Goal: Use online tool/utility: Utilize a website feature to perform a specific function

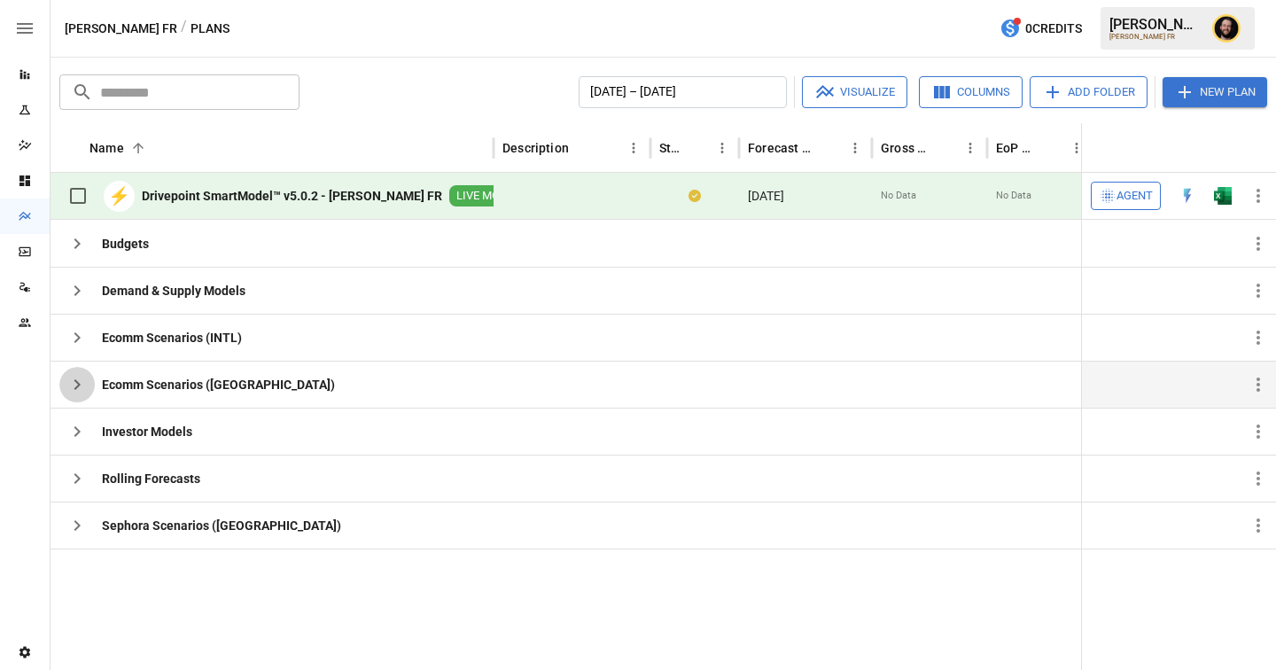
click at [75, 378] on icon "button" at bounding box center [76, 384] width 21 height 21
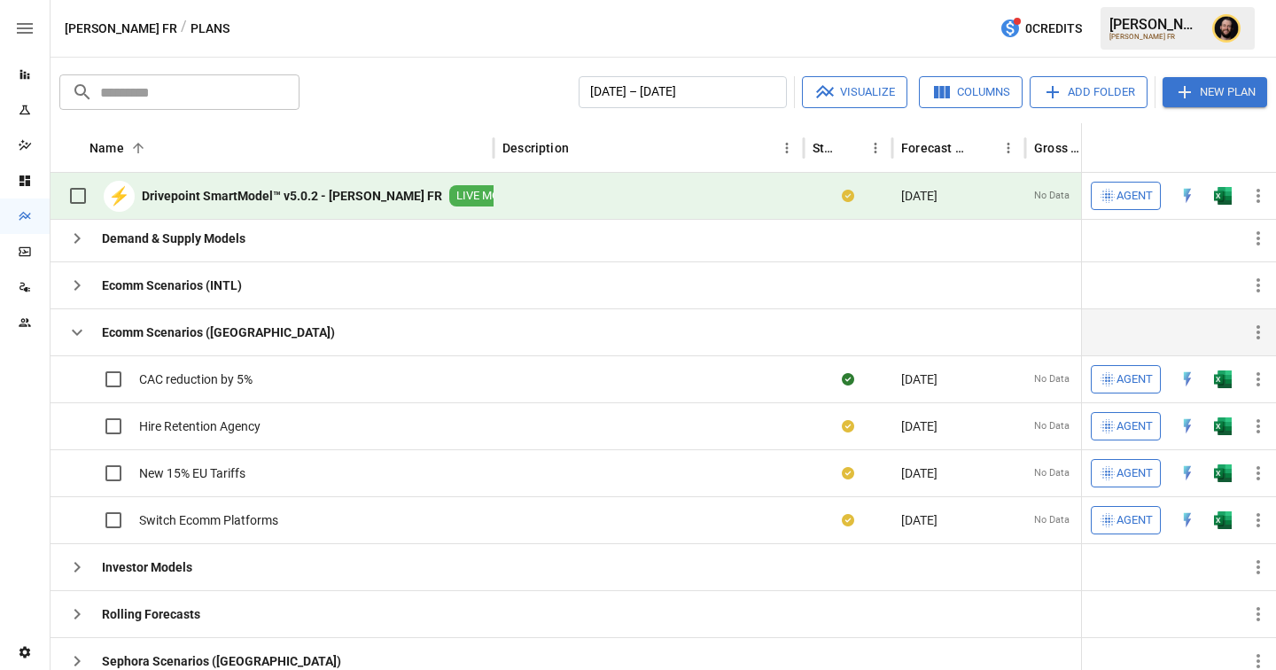
scroll to position [55, 0]
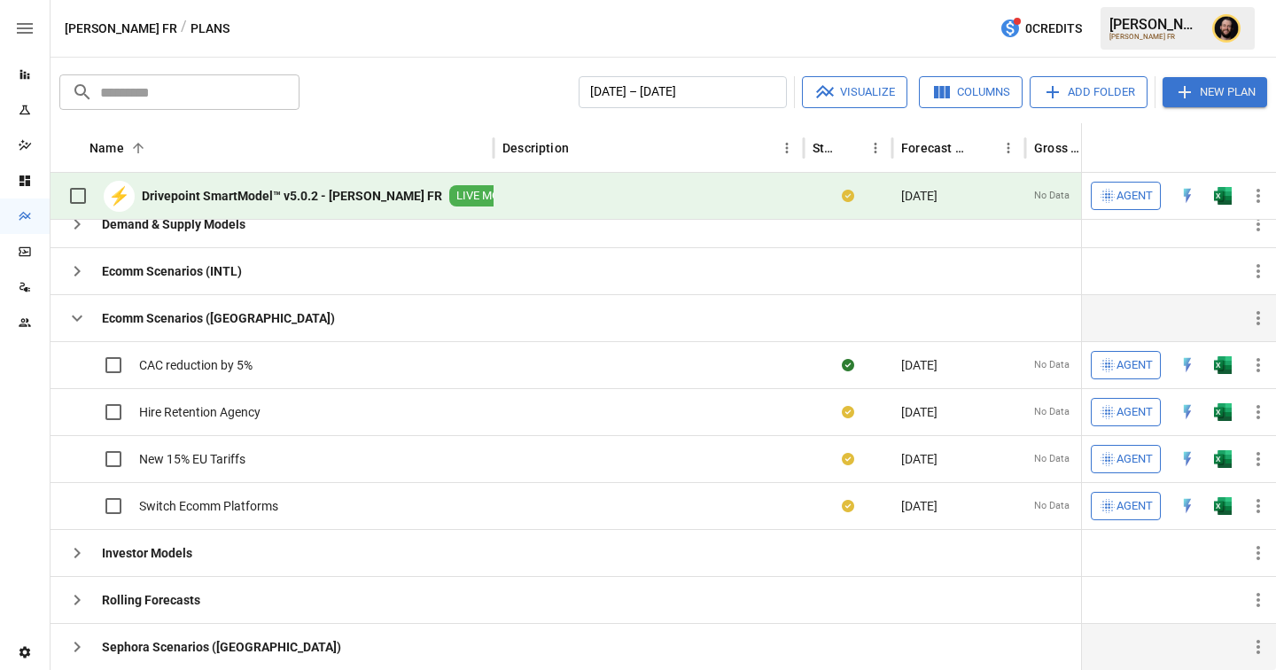
click at [81, 648] on icon "button" at bounding box center [76, 646] width 21 height 21
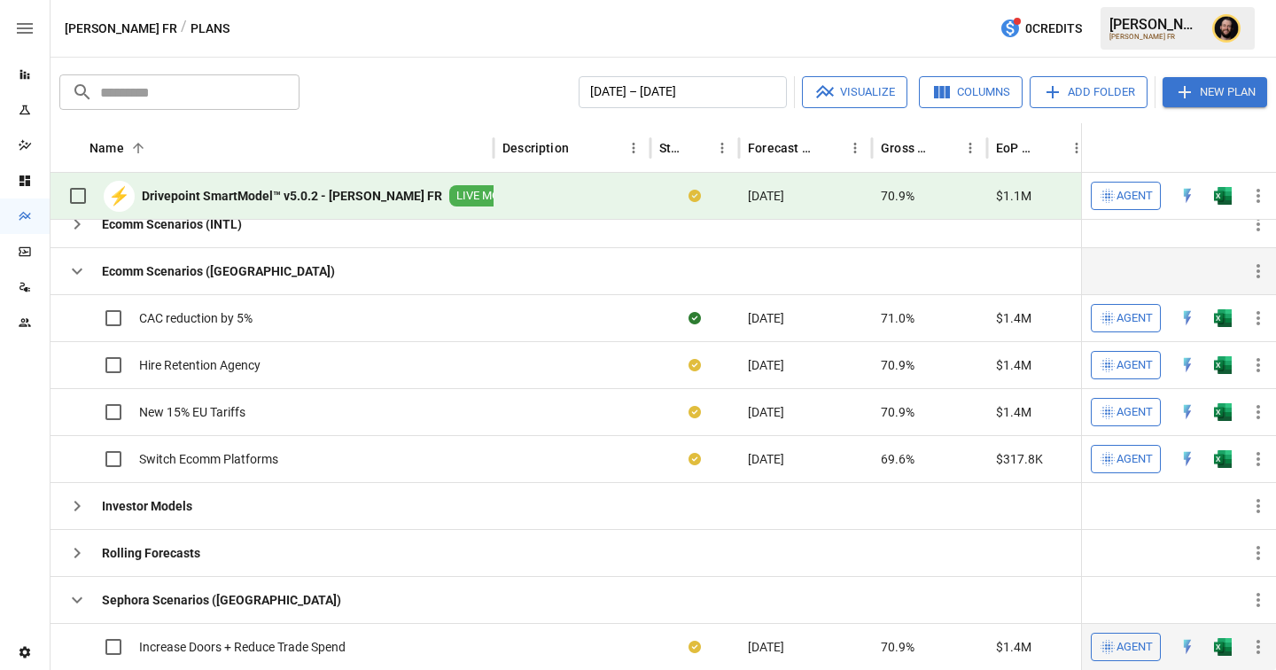
click at [299, 641] on span "Increase Doors + Reduce Trade Spend" at bounding box center [242, 647] width 207 height 18
click at [1136, 651] on span "Agent" at bounding box center [1135, 647] width 36 height 20
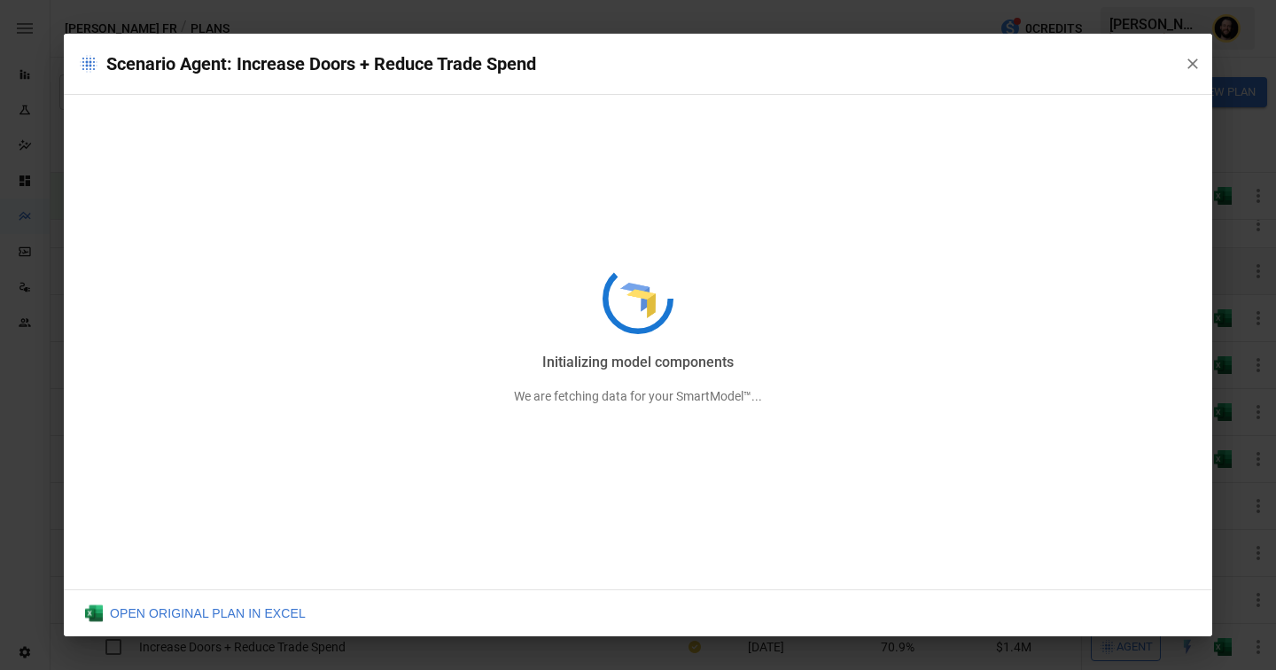
click at [1189, 63] on div "Initializing model components We are fetching data for your SmartModel™..." at bounding box center [638, 335] width 1149 height 603
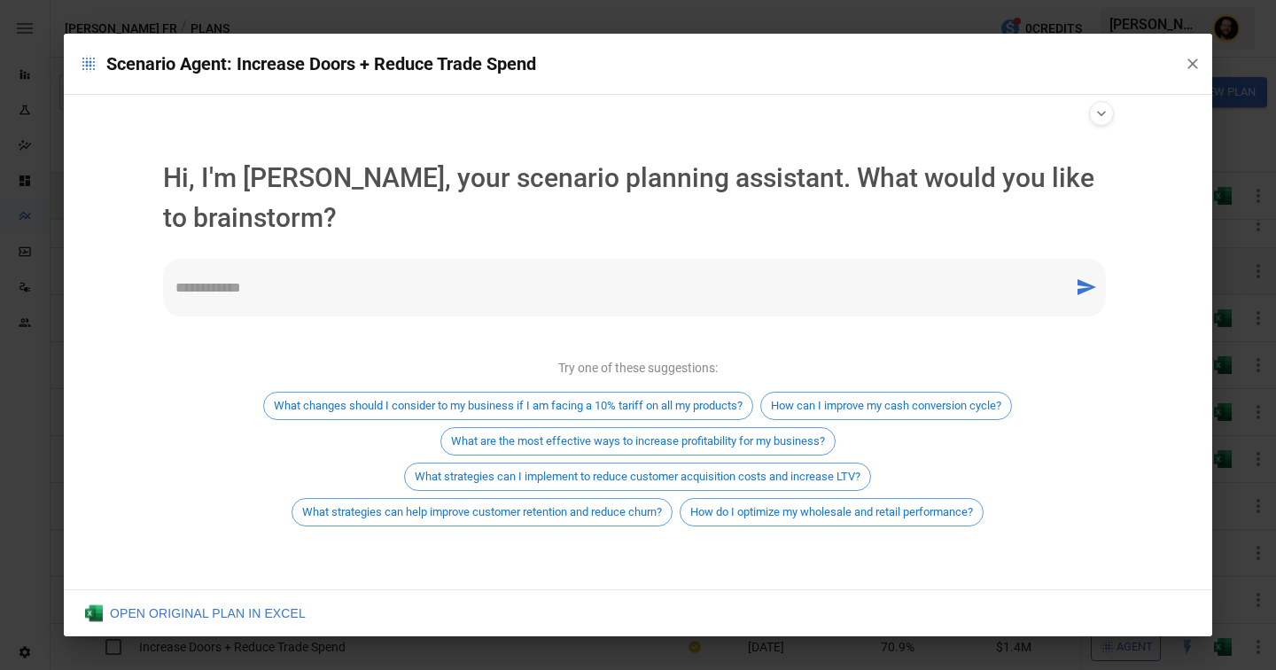
click at [1185, 66] on icon "button" at bounding box center [1193, 64] width 18 height 18
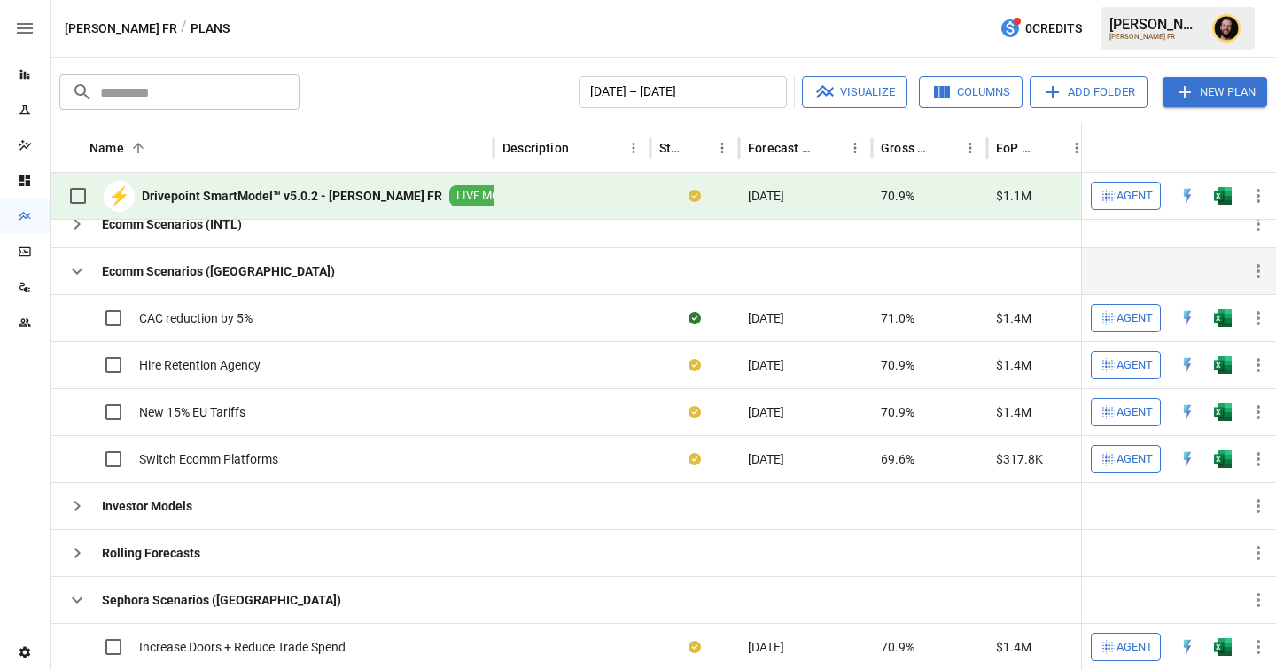
scroll to position [0, 0]
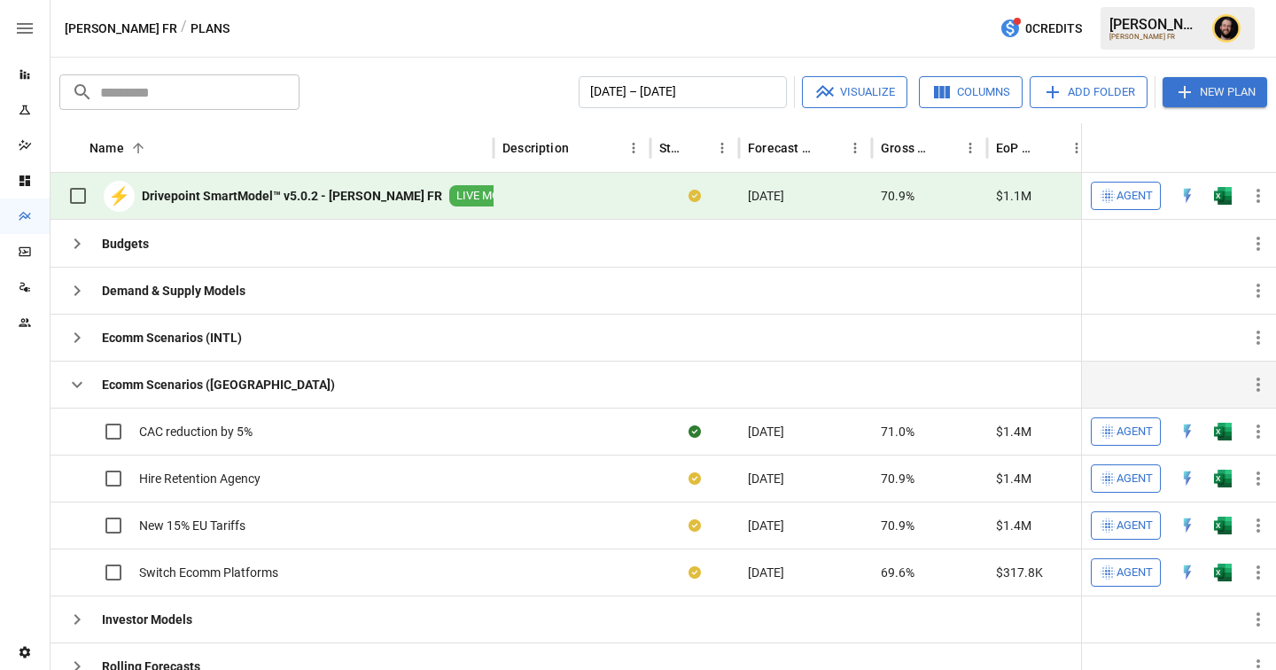
click at [1129, 198] on span "Agent" at bounding box center [1135, 196] width 36 height 20
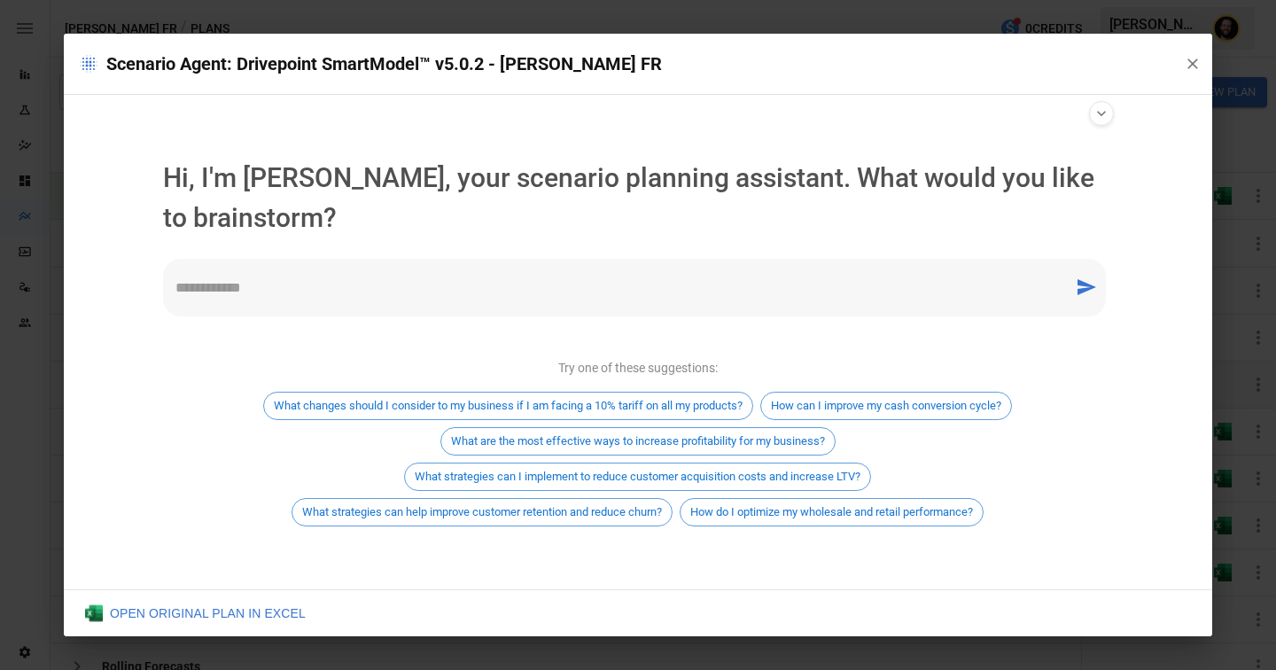
click at [376, 291] on textarea at bounding box center [619, 287] width 886 height 20
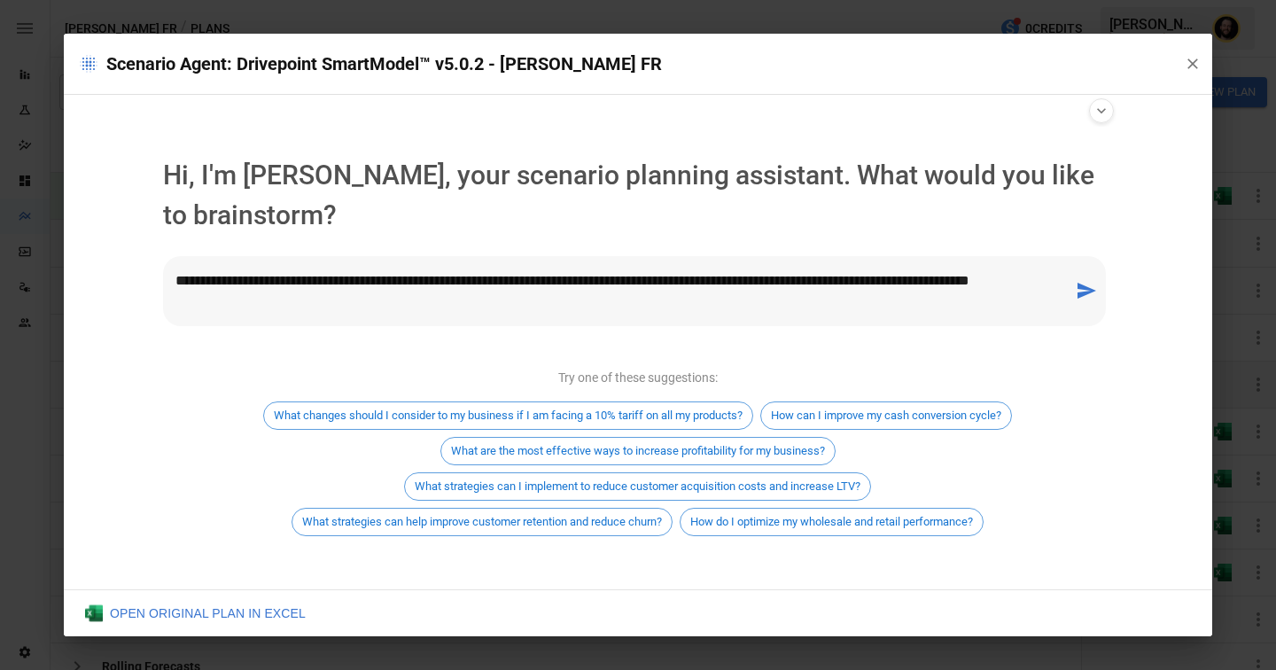
type textarea "**********"
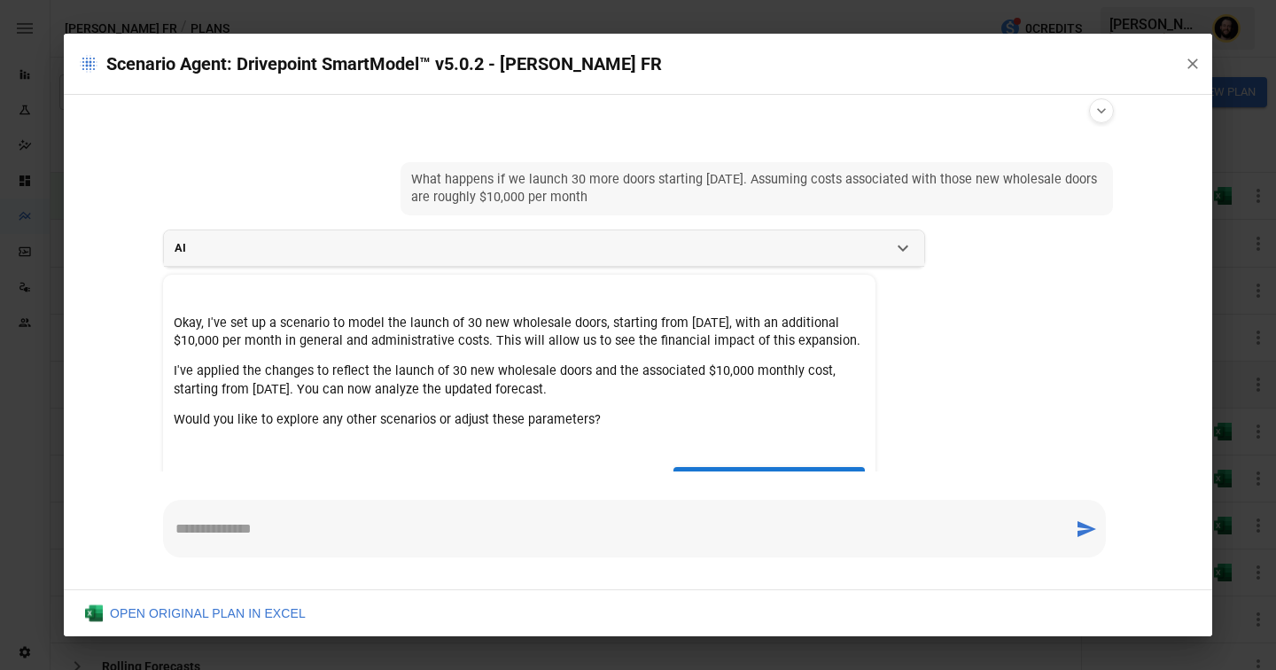
scroll to position [47, 0]
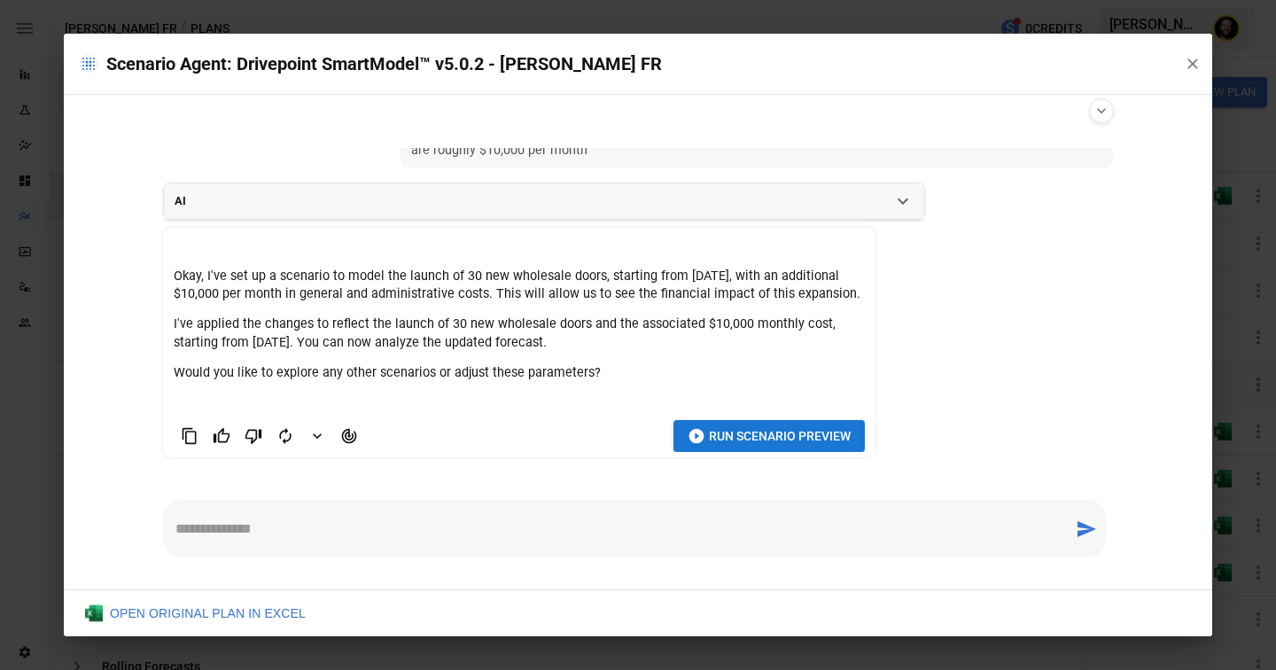
click at [740, 436] on span "Run Scenario Preview" at bounding box center [780, 436] width 142 height 22
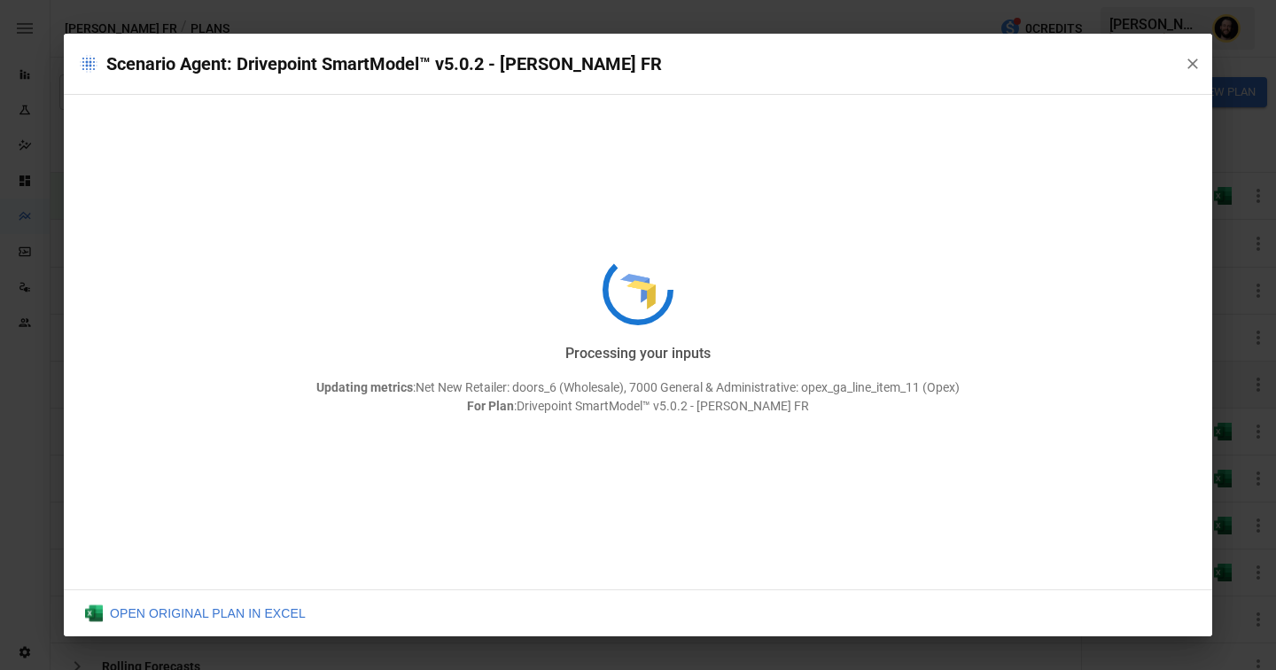
click at [37, 439] on div "Scenario Agent: Drivepoint SmartModel™ v5.0.2 - [PERSON_NAME] FR Processing you…" at bounding box center [638, 335] width 1276 height 670
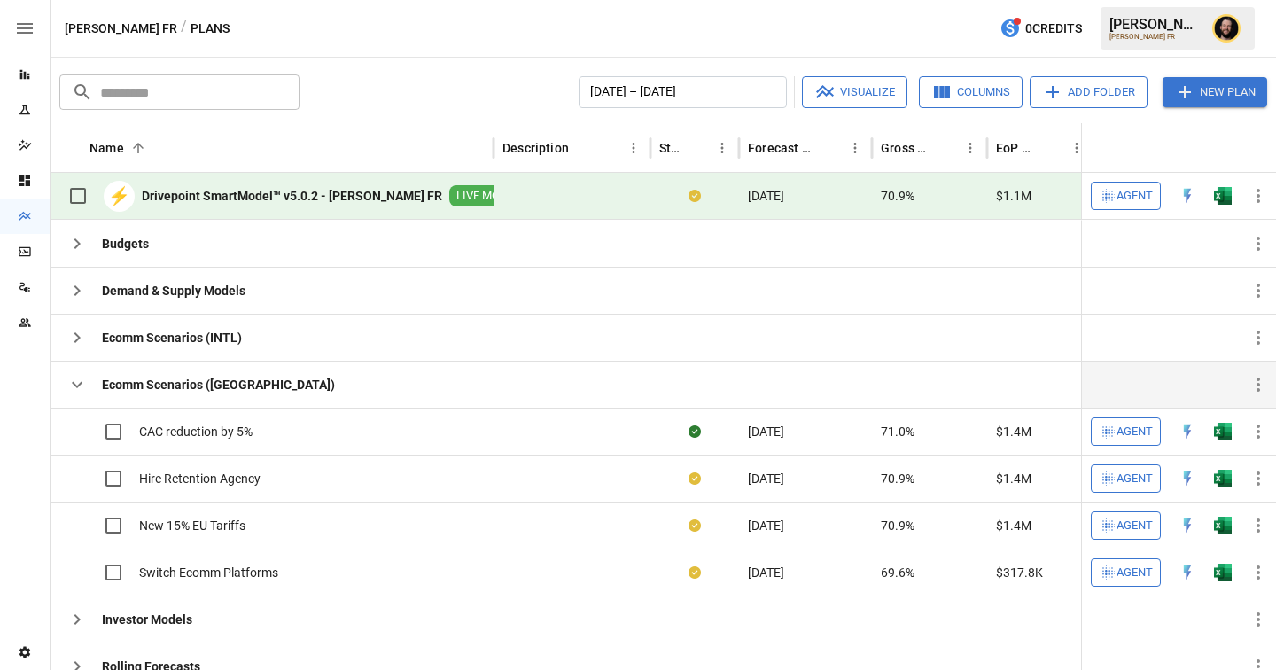
click at [1127, 192] on span "Agent" at bounding box center [1135, 196] width 36 height 20
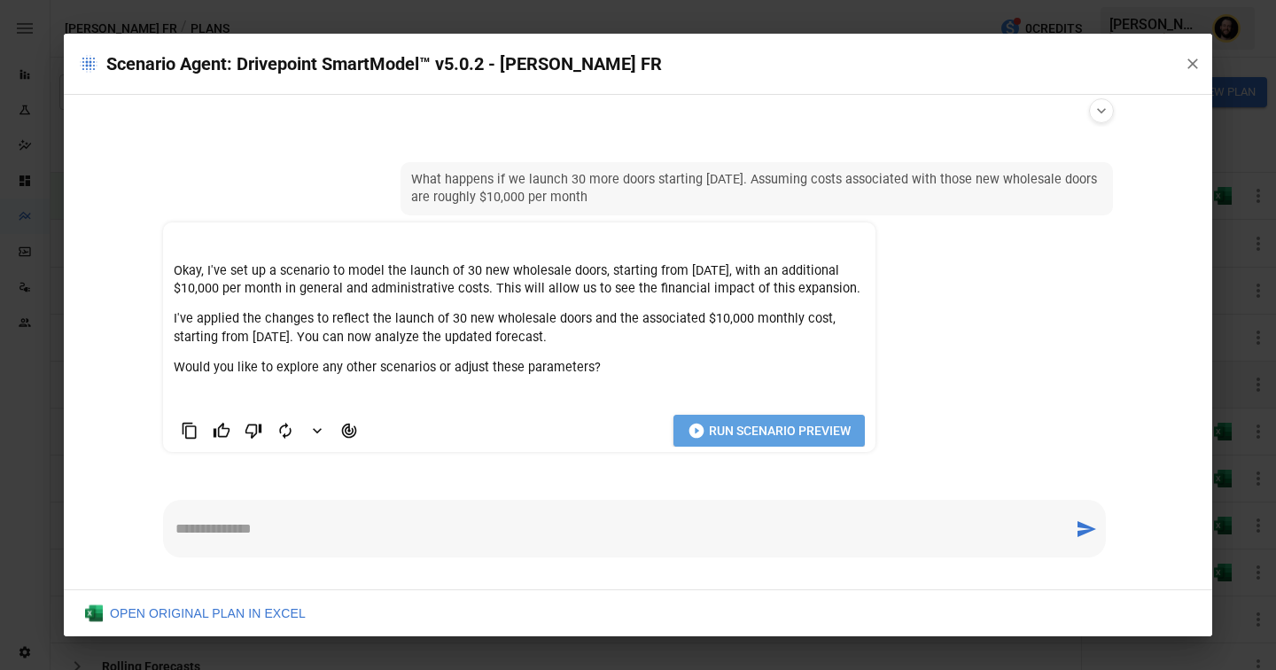
click at [761, 426] on span "Run Scenario Preview" at bounding box center [780, 431] width 142 height 22
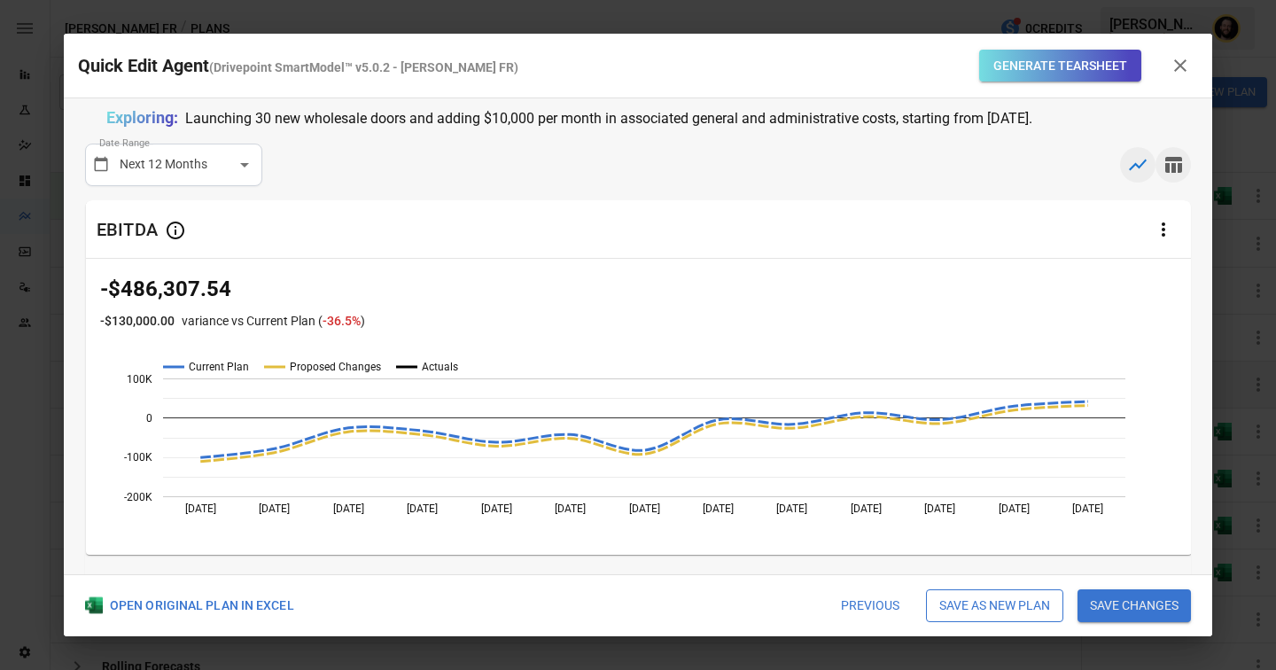
click at [1174, 165] on icon "button" at bounding box center [1174, 165] width 17 height 16
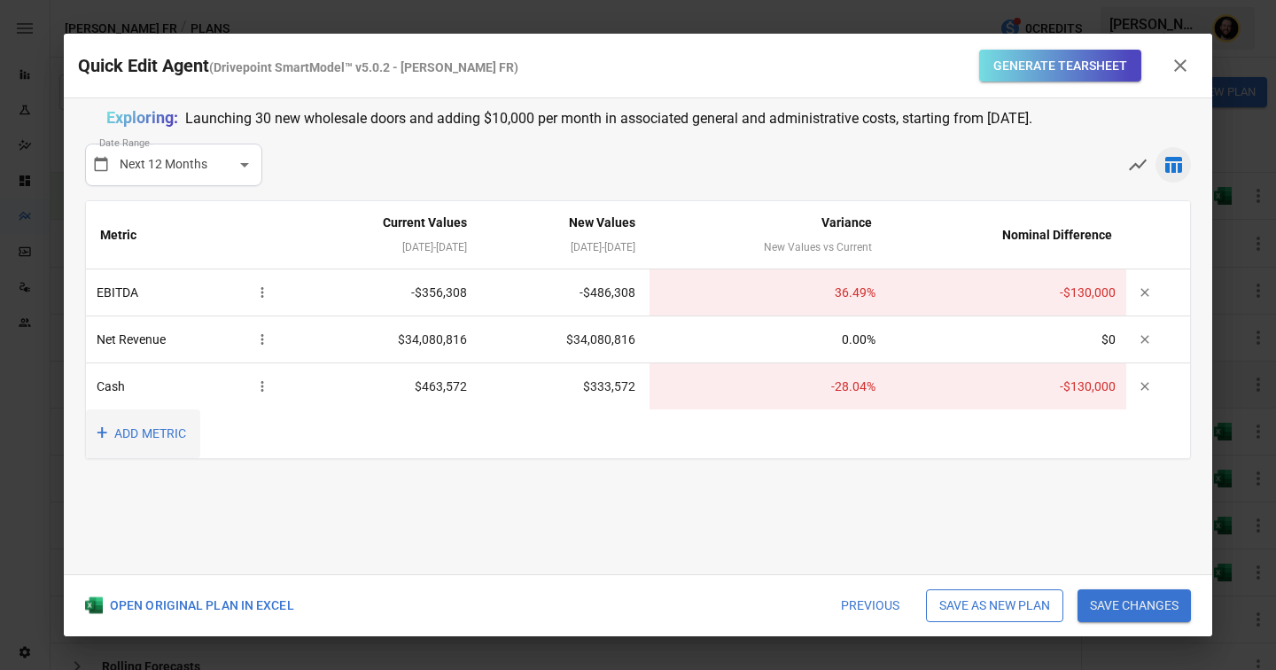
click at [151, 435] on button "+ ADD METRIC" at bounding box center [143, 434] width 114 height 49
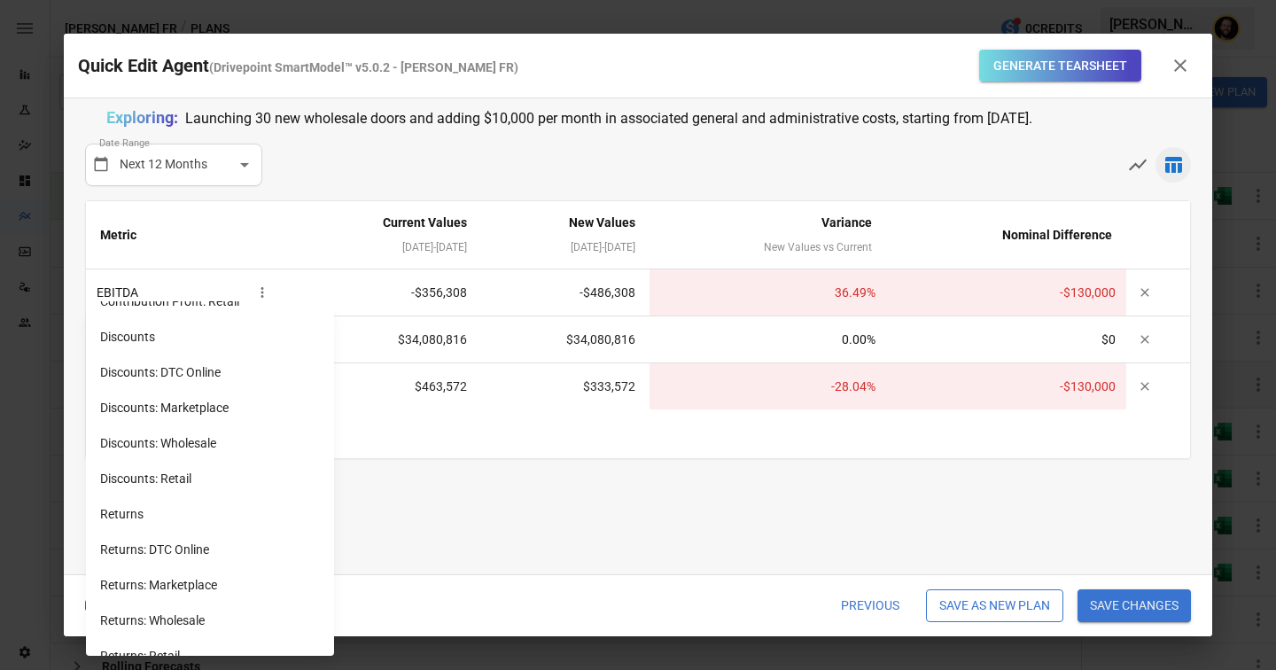
scroll to position [1487, 0]
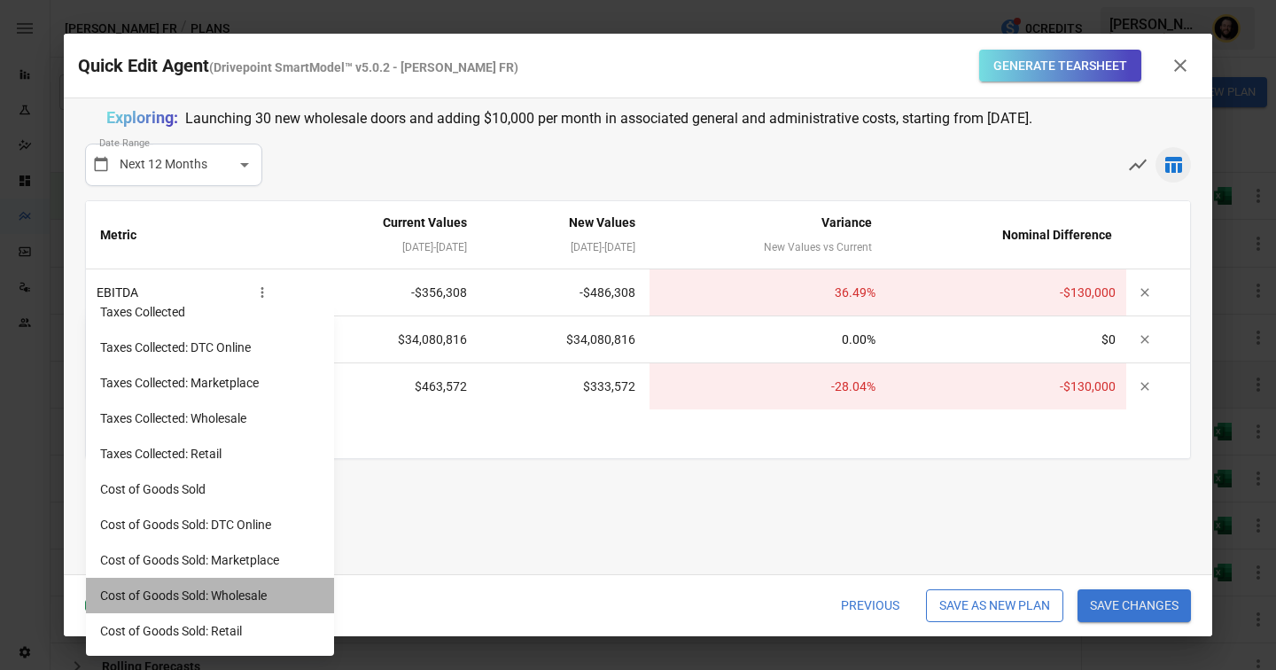
click at [176, 593] on li "Cost of Goods Sold: Wholesale" at bounding box center [210, 595] width 248 height 35
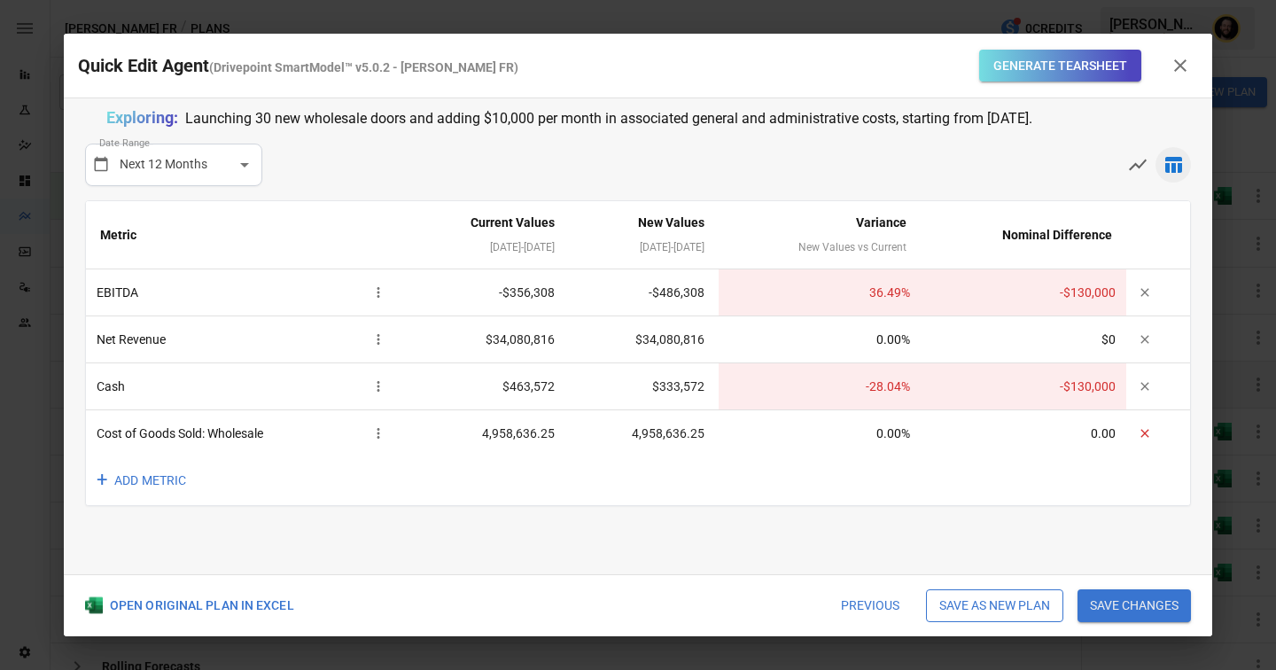
click at [1147, 427] on icon "button" at bounding box center [1145, 433] width 14 height 14
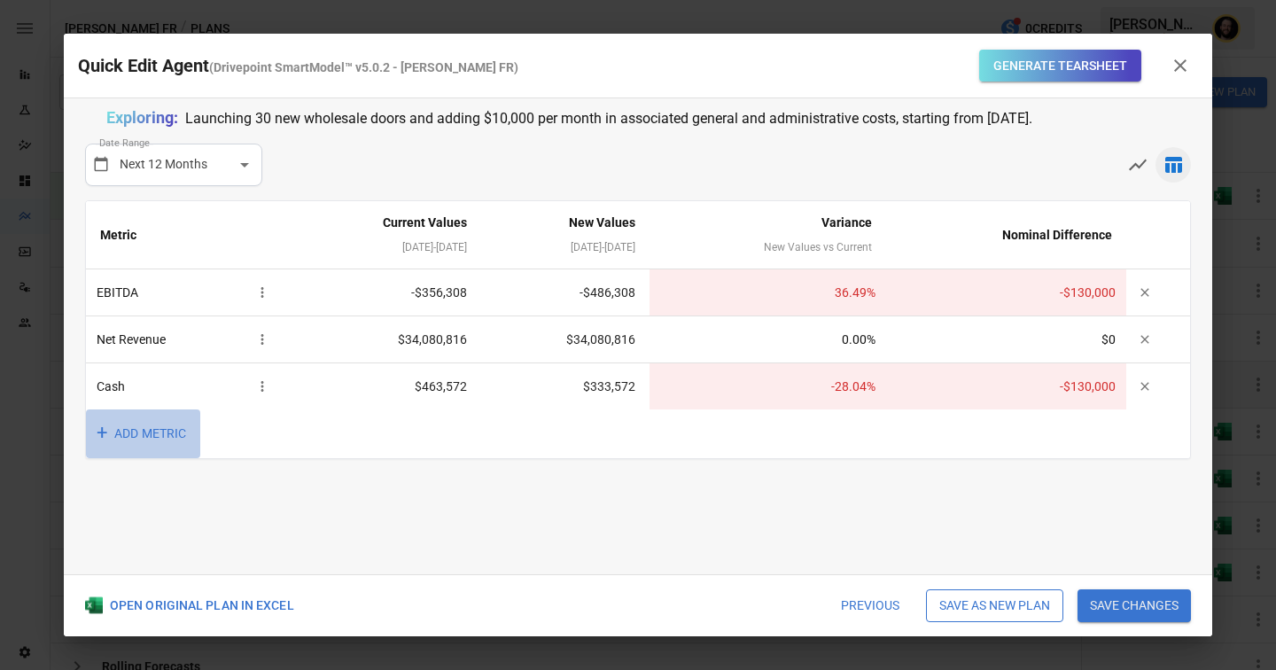
click at [181, 428] on button "+ ADD METRIC" at bounding box center [143, 434] width 114 height 49
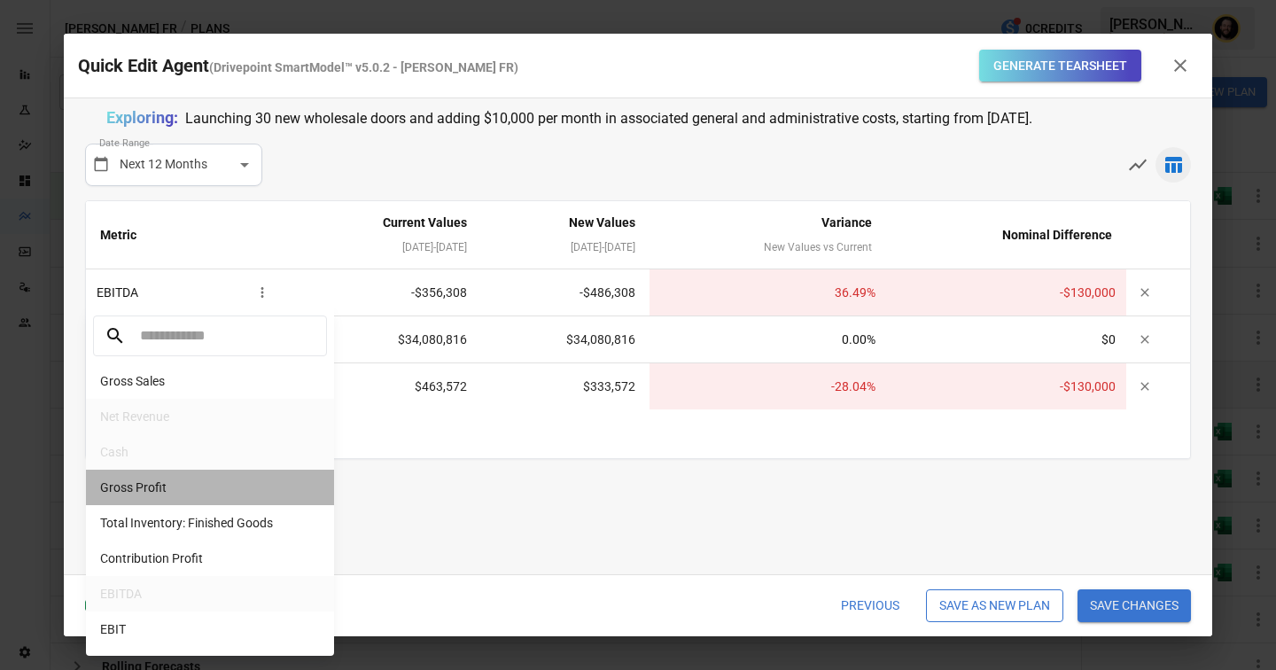
click at [163, 490] on li "Gross Profit" at bounding box center [210, 487] width 248 height 35
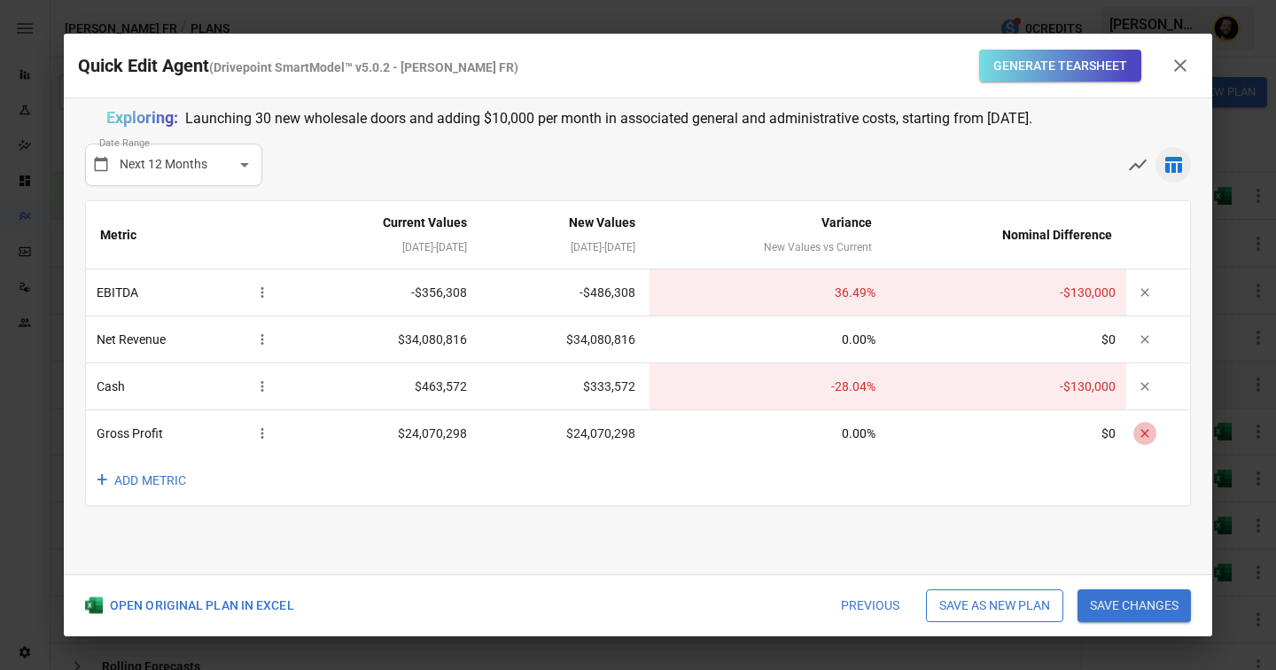
click at [1151, 434] on icon "button" at bounding box center [1145, 433] width 14 height 14
click at [1146, 336] on icon "button" at bounding box center [1145, 339] width 14 height 14
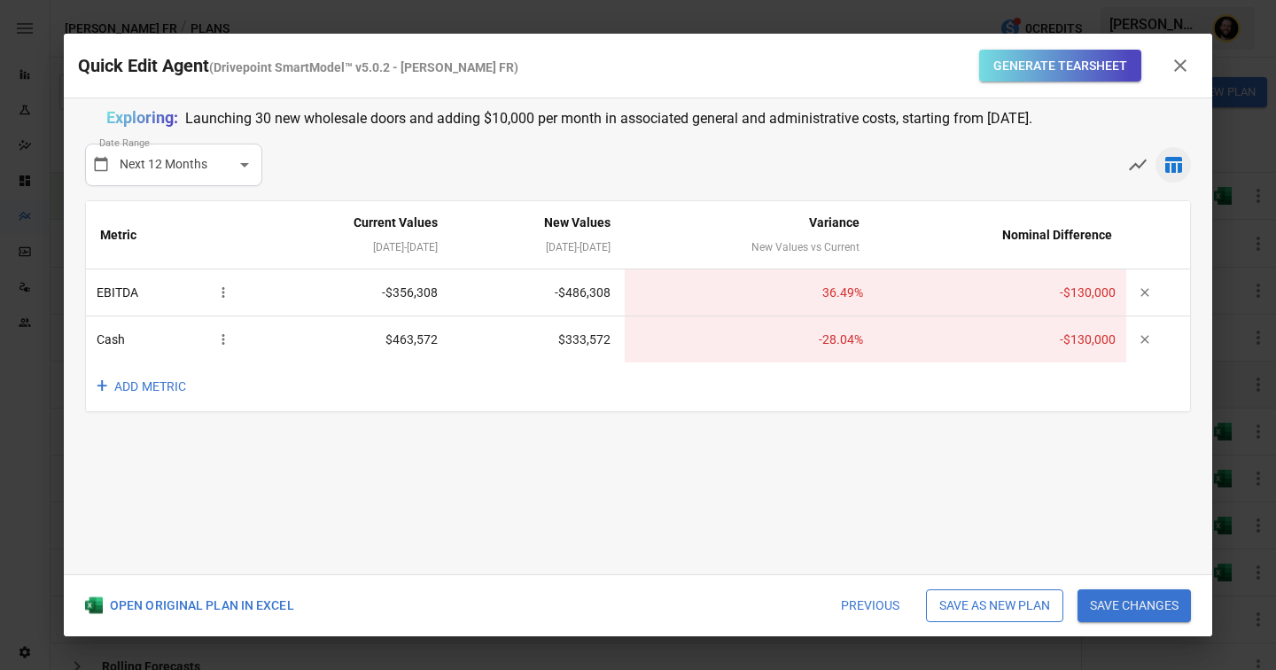
click at [866, 608] on button "Previous" at bounding box center [870, 606] width 83 height 34
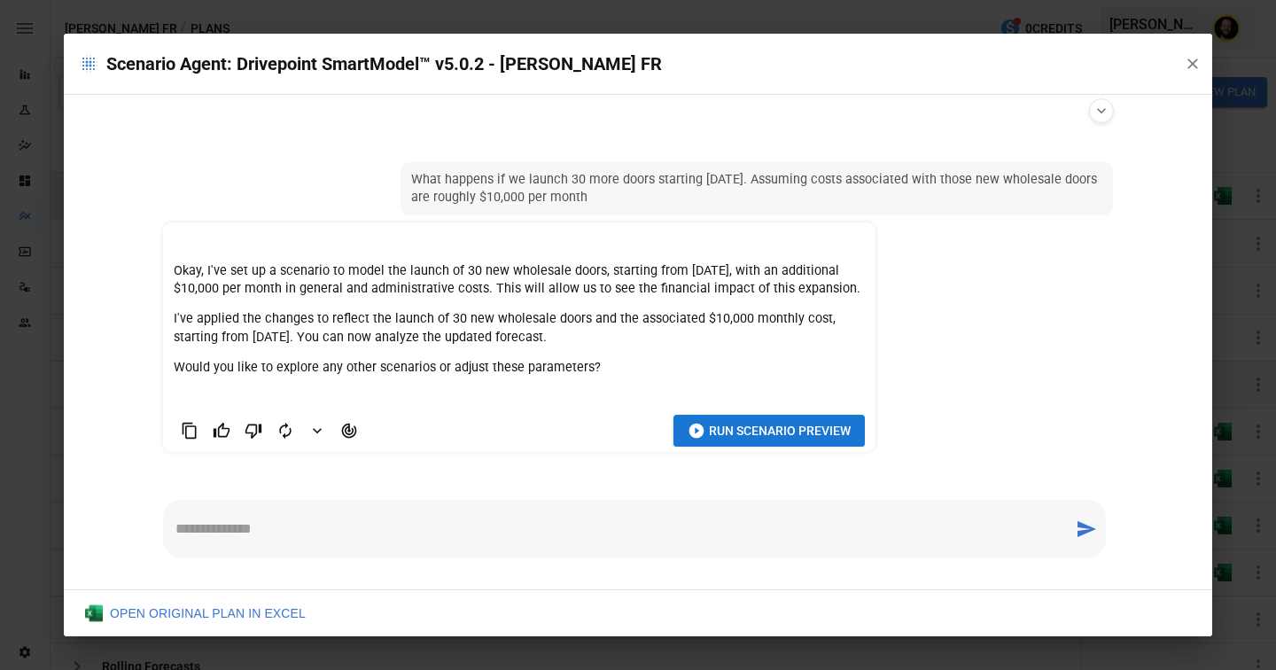
click at [295, 537] on textarea at bounding box center [619, 529] width 886 height 20
type textarea "**********"
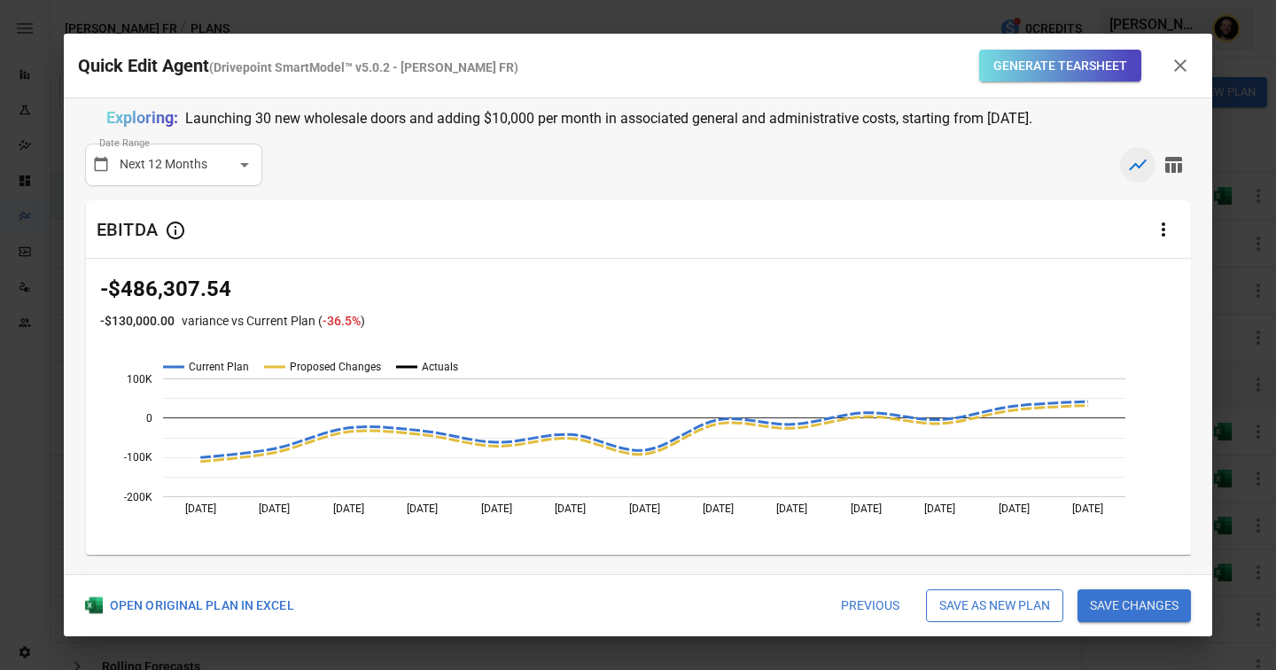
click at [852, 596] on button "Previous" at bounding box center [870, 606] width 83 height 34
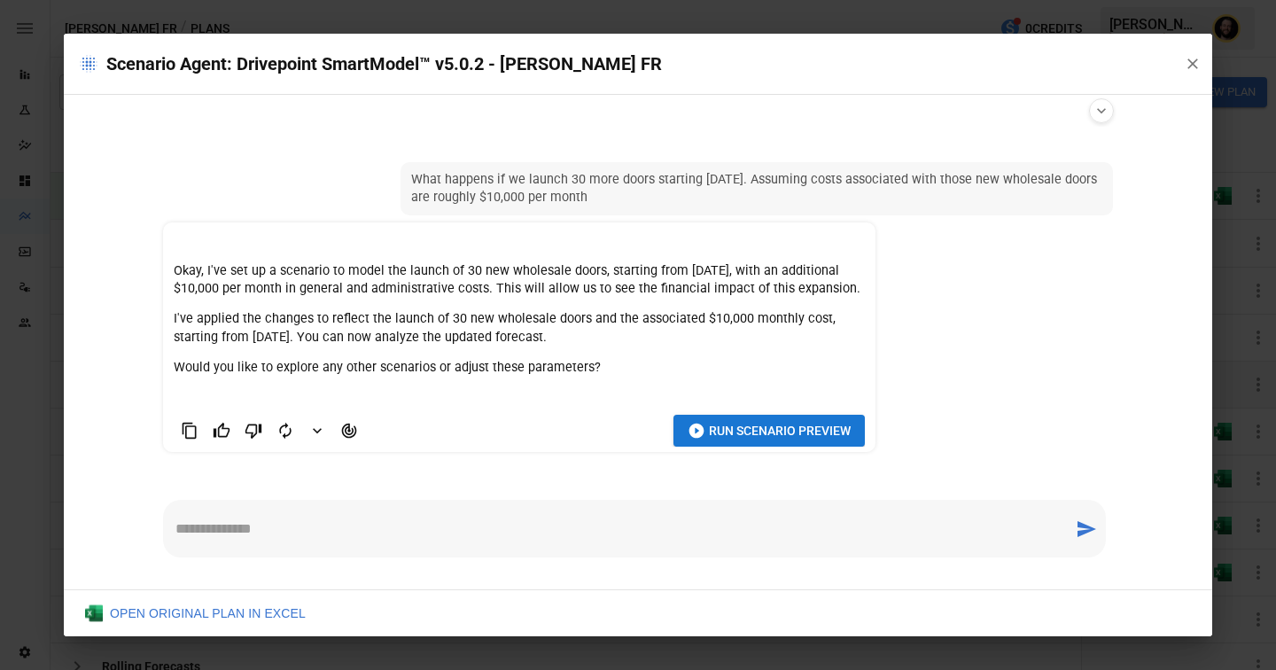
click at [335, 518] on div "* ​" at bounding box center [634, 529] width 943 height 58
type textarea "**********"
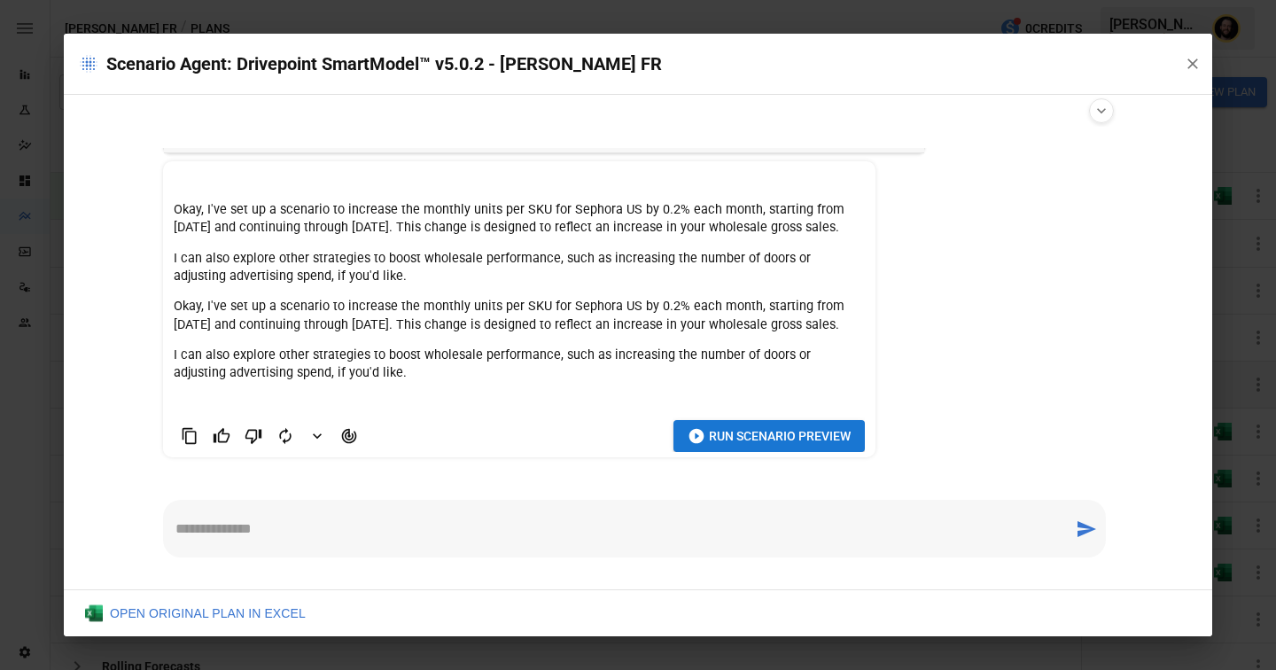
scroll to position [429, 0]
click at [741, 440] on span "Run Scenario Preview" at bounding box center [780, 436] width 142 height 22
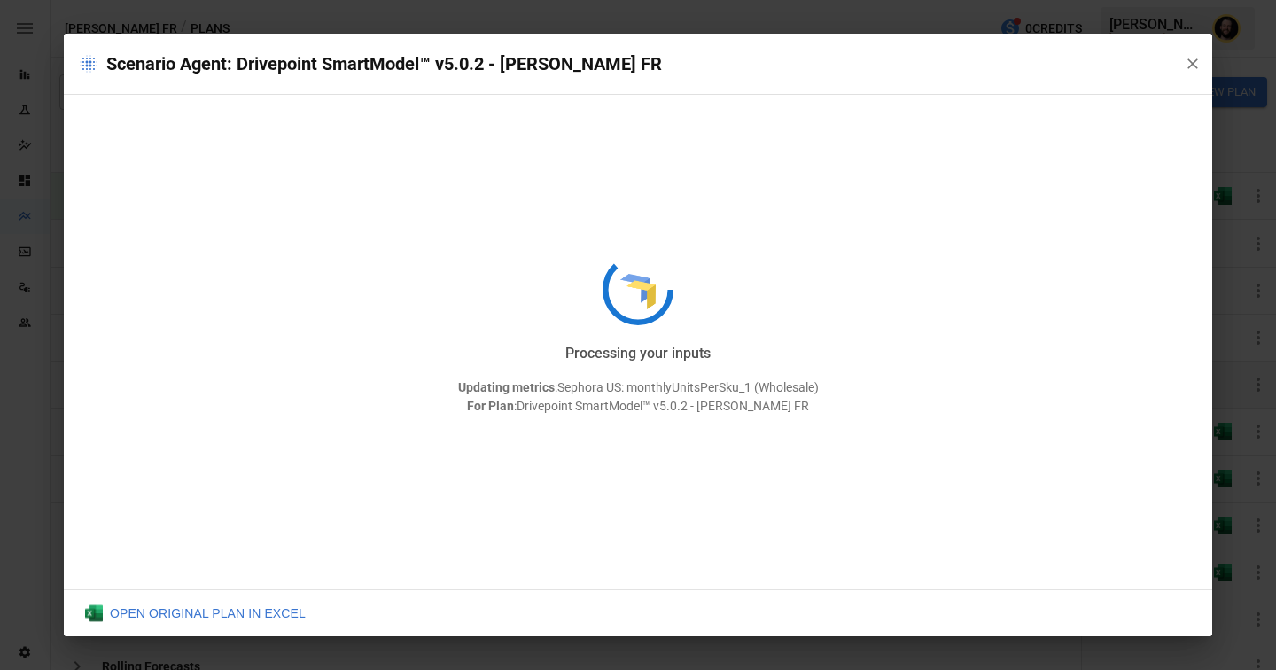
click at [32, 371] on div "Scenario Agent: Drivepoint SmartModel™ v5.0.2 - [PERSON_NAME] FR Processing you…" at bounding box center [638, 335] width 1276 height 670
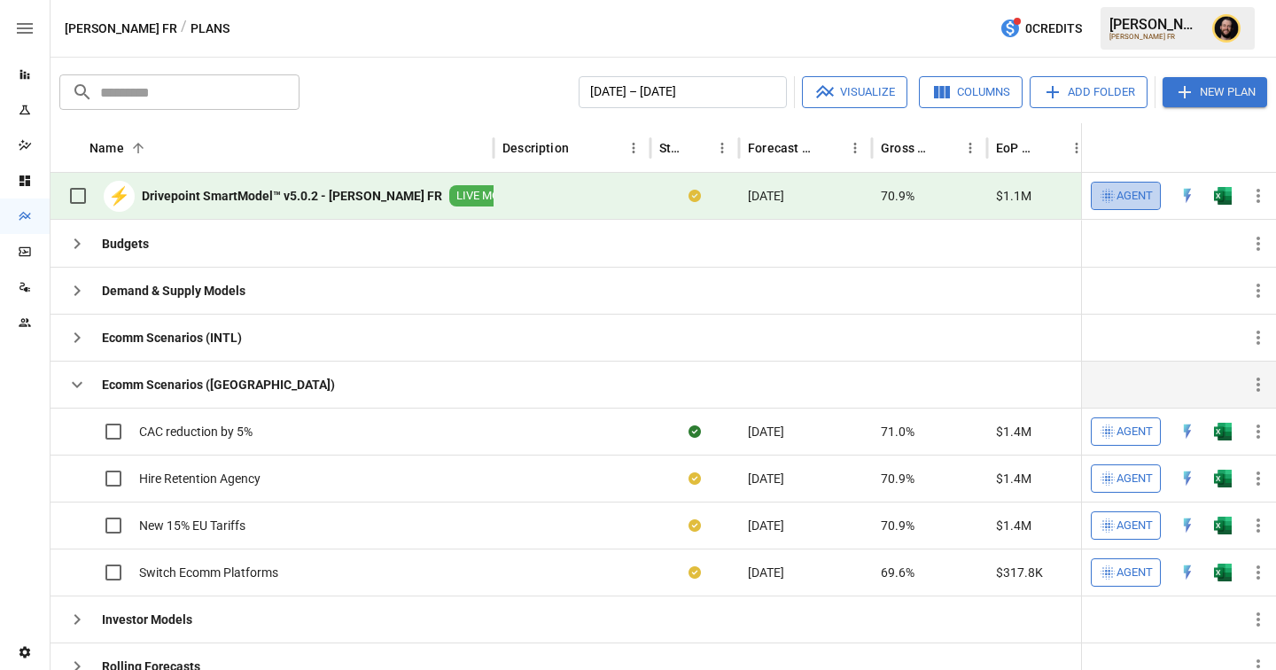
click at [1133, 188] on span "Agent" at bounding box center [1135, 196] width 36 height 20
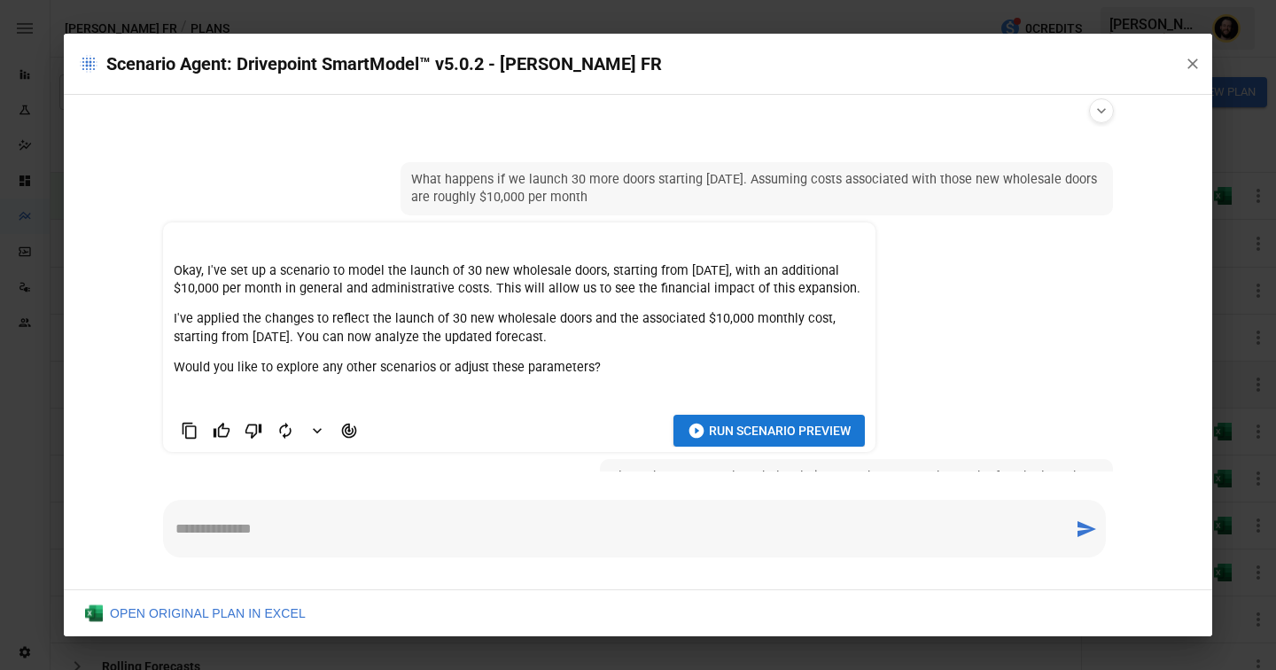
scroll to position [377, 0]
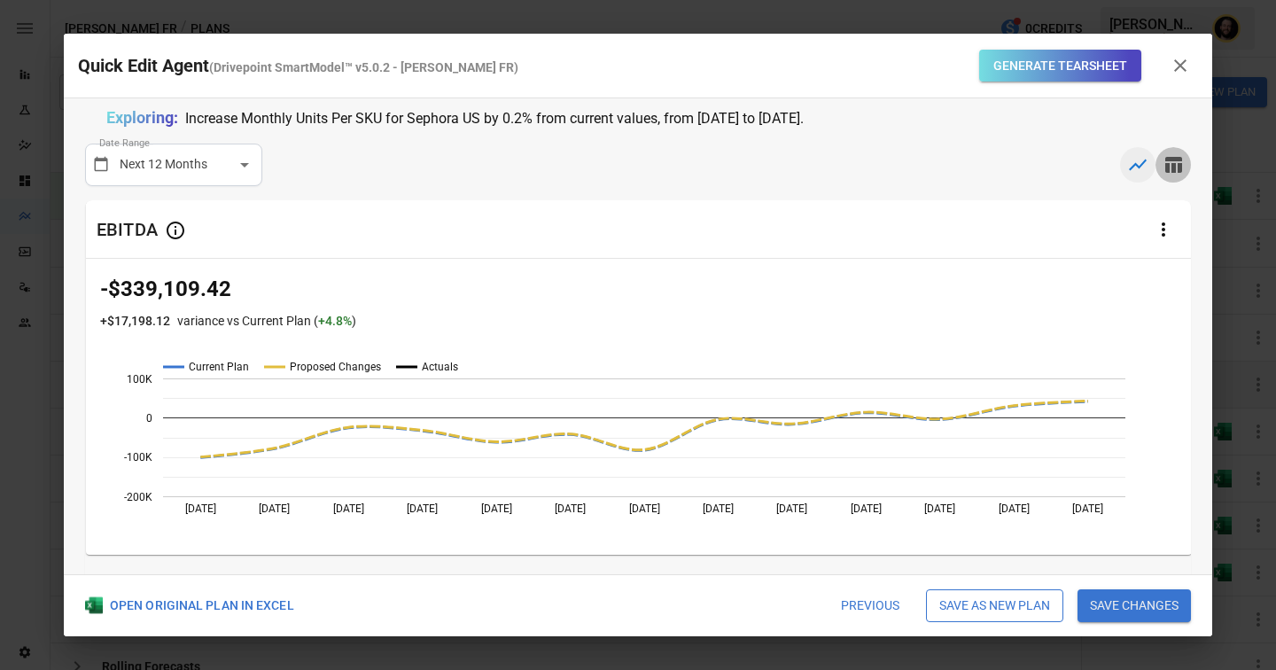
click at [1177, 169] on icon "button" at bounding box center [1173, 164] width 21 height 21
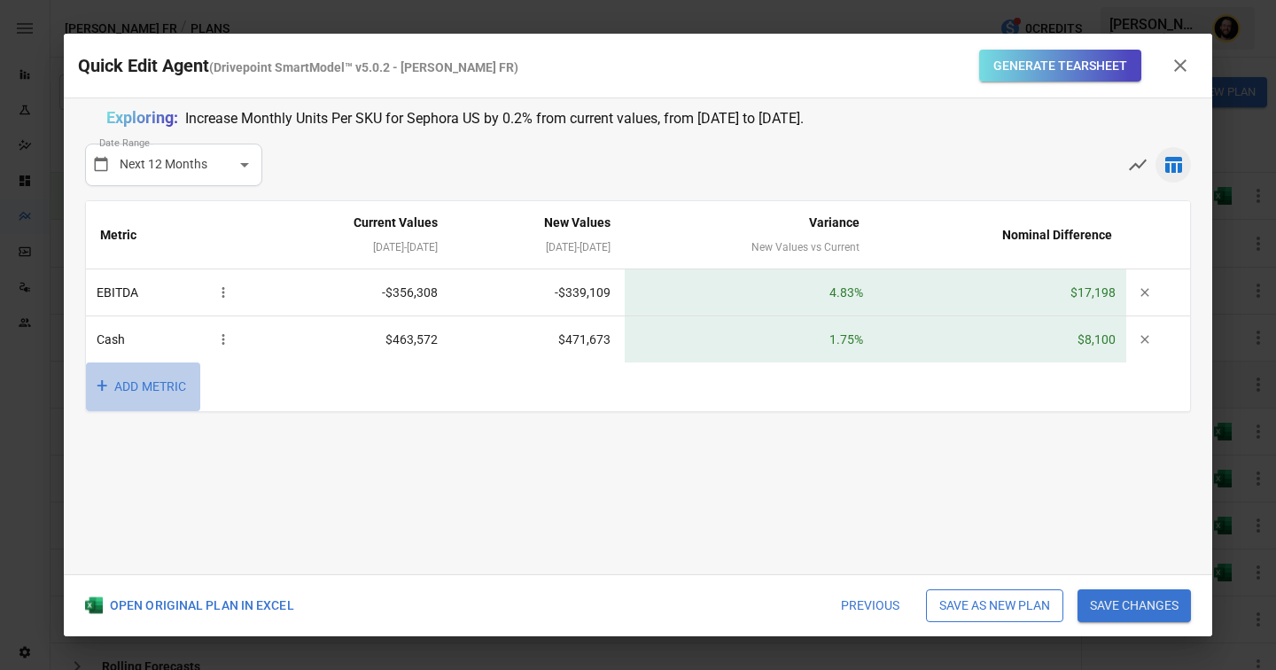
click at [168, 387] on button "+ ADD METRIC" at bounding box center [143, 387] width 114 height 49
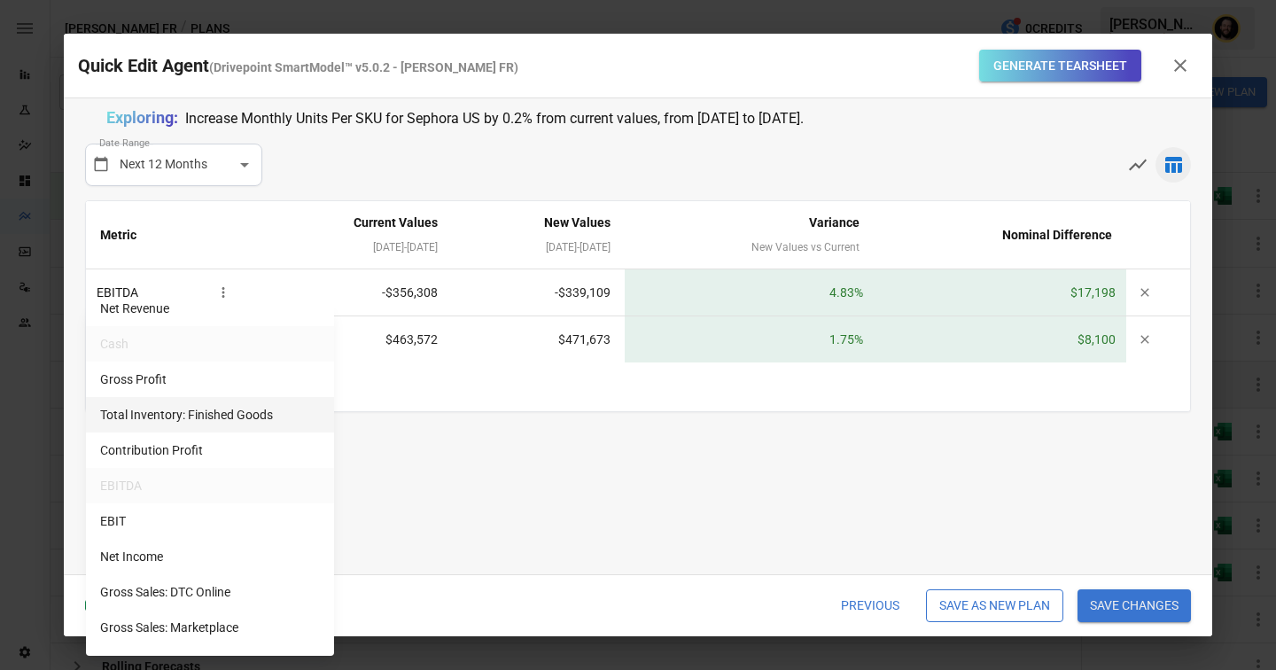
scroll to position [0, 0]
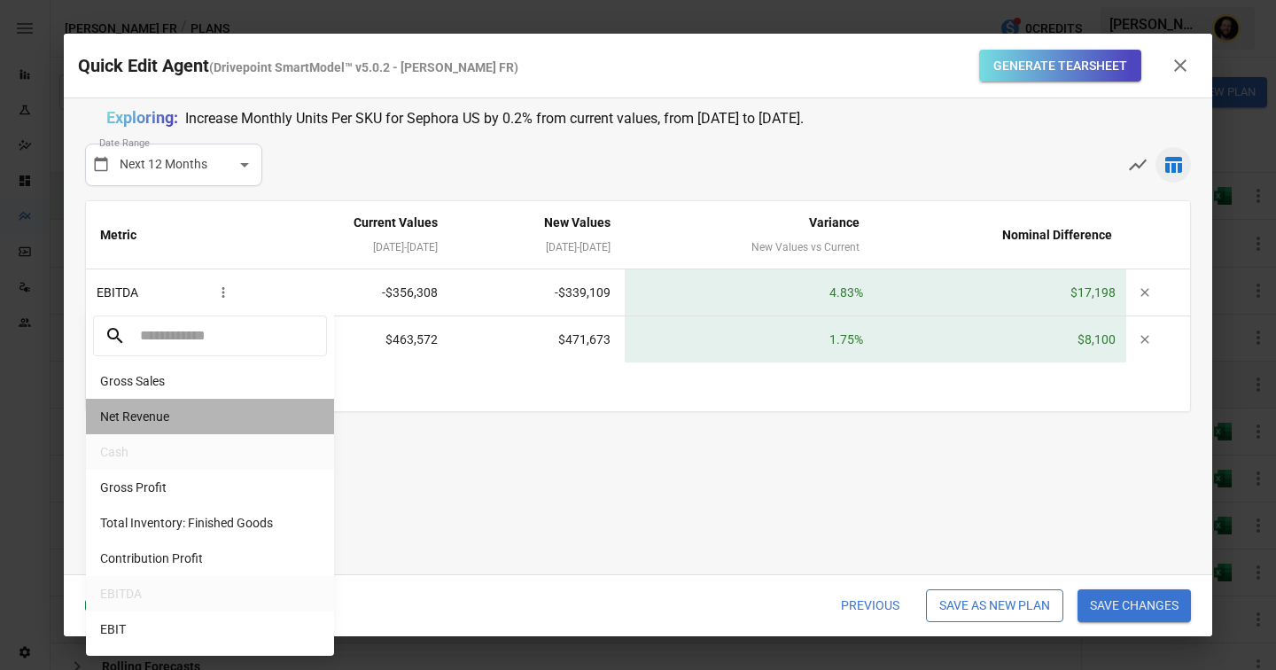
click at [173, 416] on li "Net Revenue" at bounding box center [210, 416] width 248 height 35
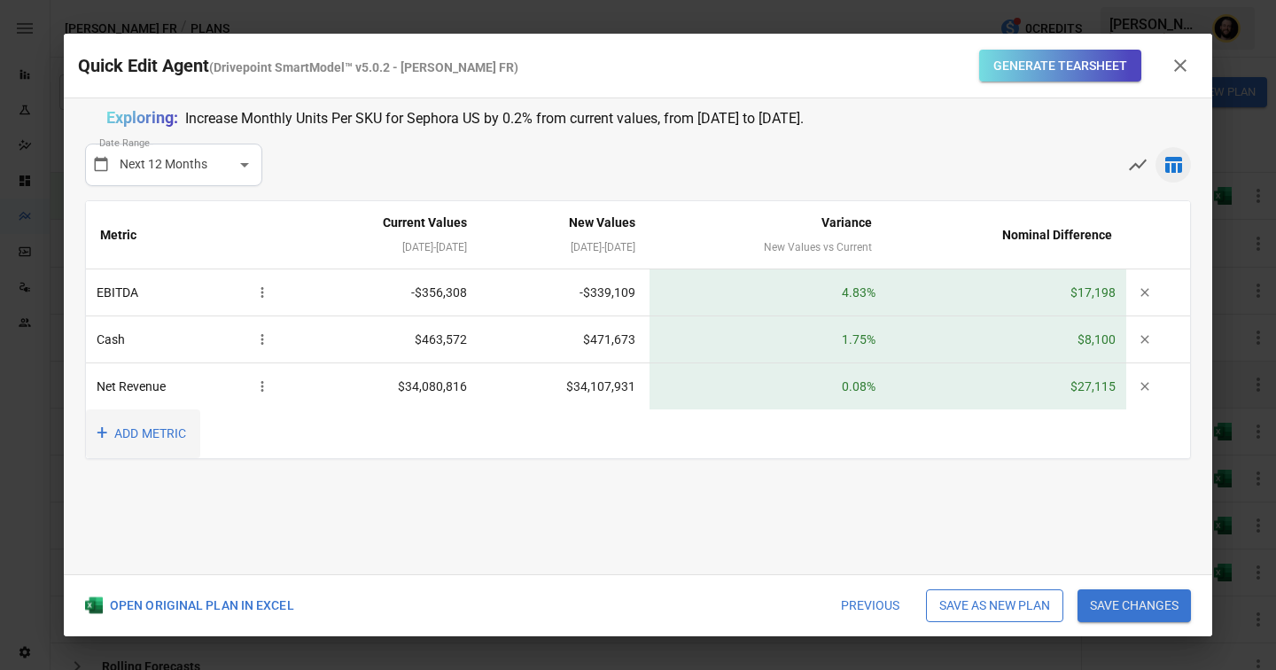
click at [126, 431] on button "+ ADD METRIC" at bounding box center [143, 434] width 114 height 49
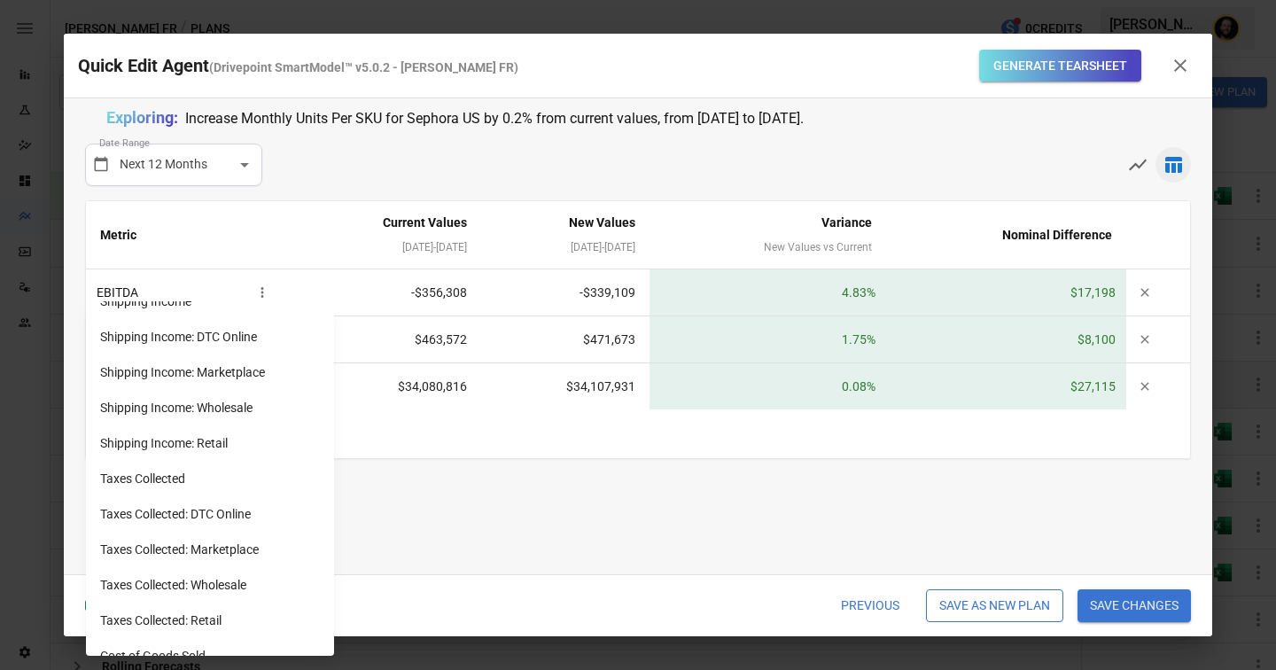
scroll to position [1487, 0]
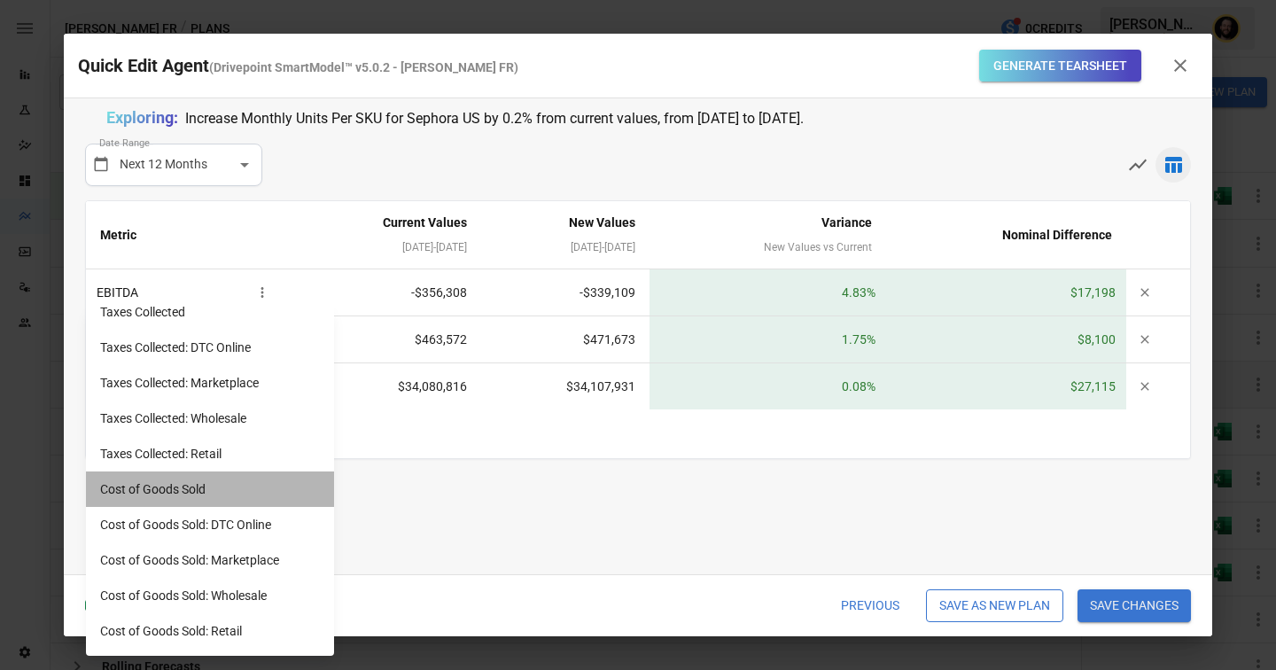
click at [157, 498] on li "Cost of Goods Sold" at bounding box center [210, 489] width 248 height 35
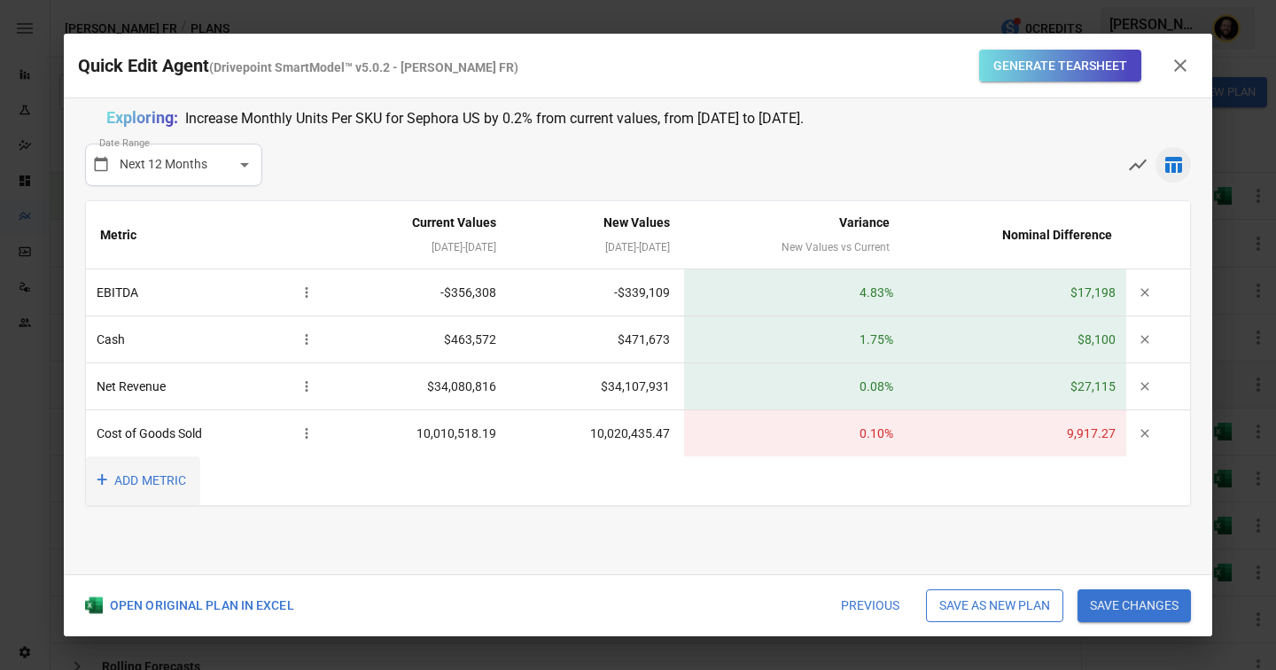
click at [147, 475] on button "+ ADD METRIC" at bounding box center [143, 480] width 114 height 49
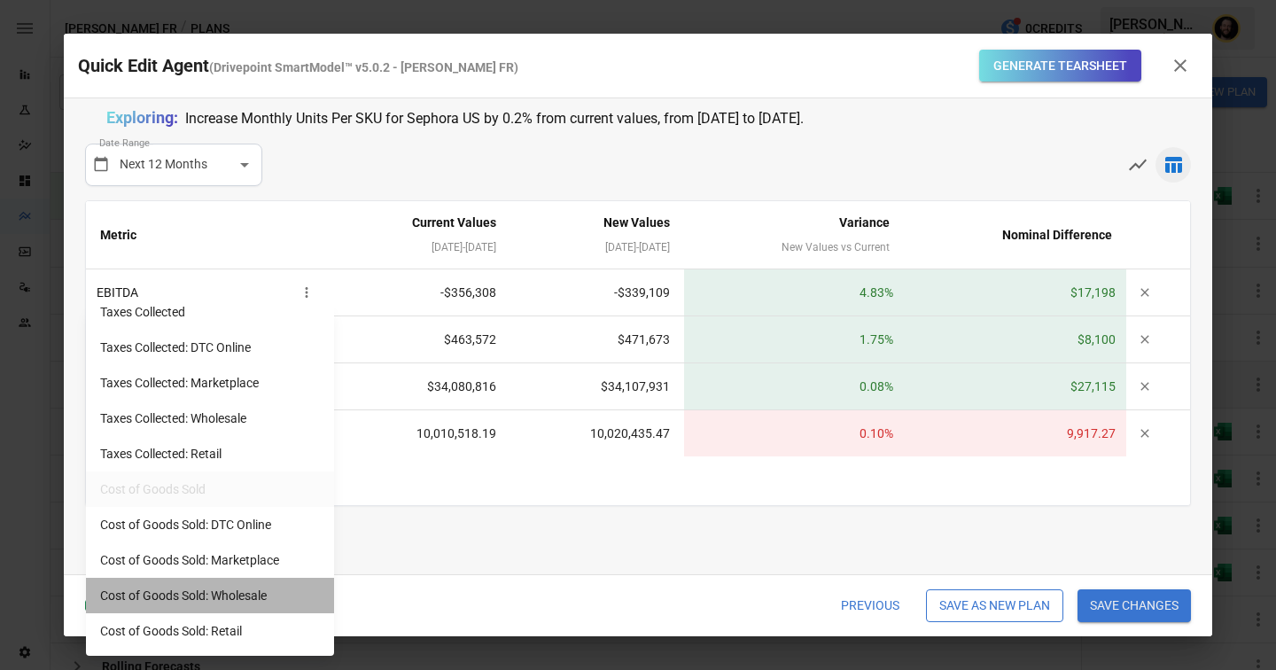
click at [185, 593] on li "Cost of Goods Sold: Wholesale" at bounding box center [210, 595] width 248 height 35
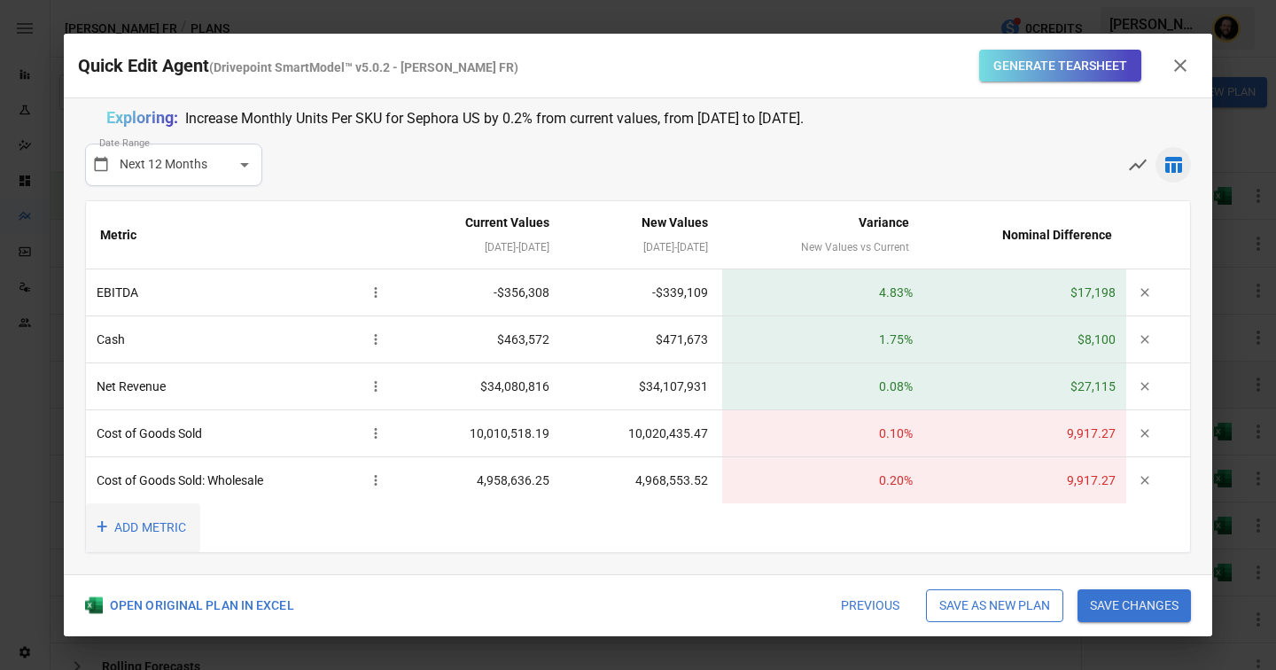
click at [144, 530] on button "+ ADD METRIC" at bounding box center [143, 527] width 114 height 49
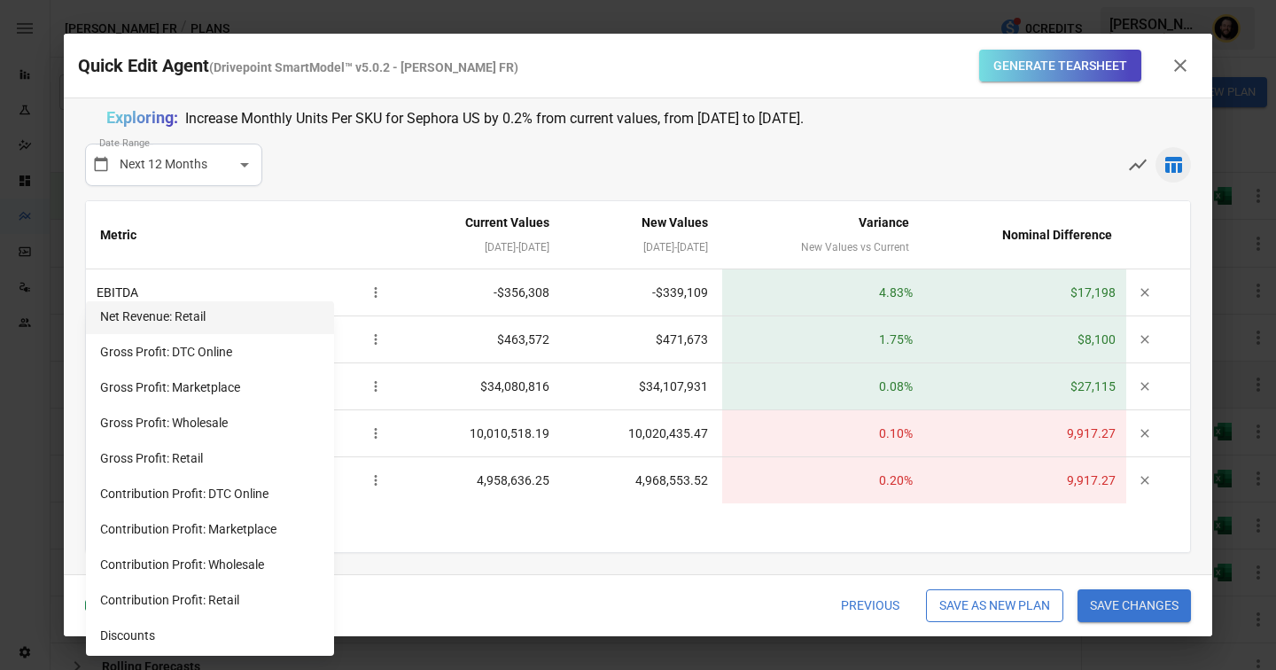
scroll to position [662, 0]
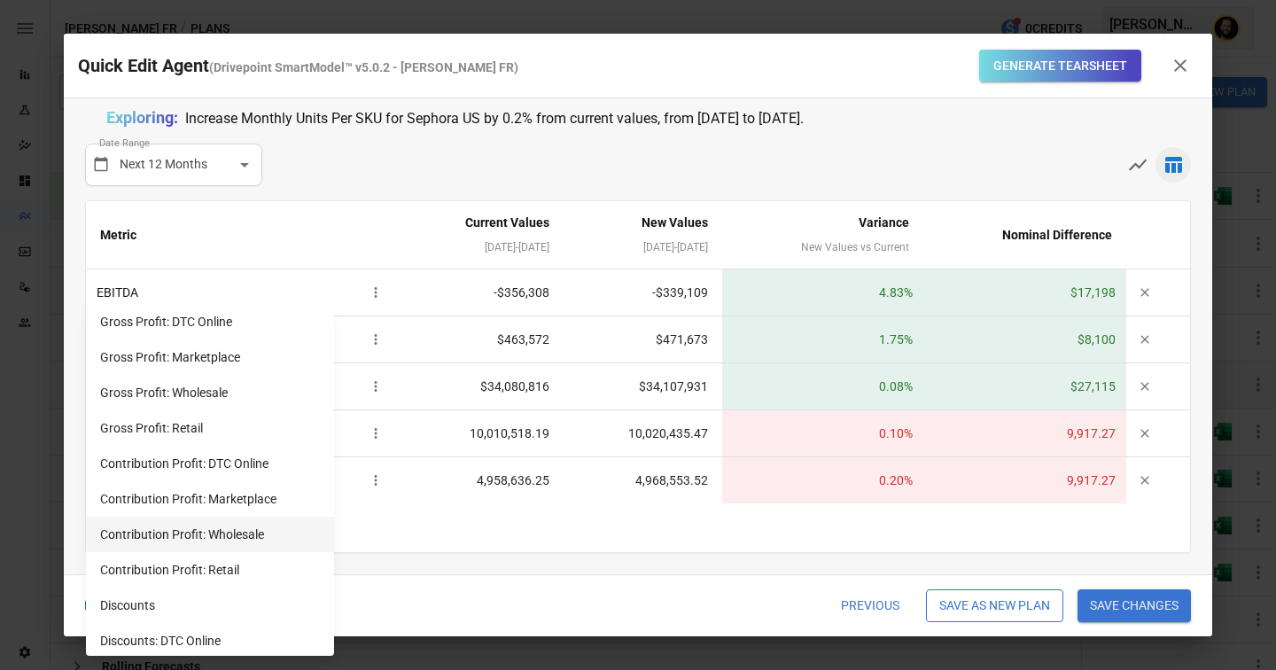
click at [187, 531] on li "Contribution Profit: Wholesale" at bounding box center [210, 534] width 248 height 35
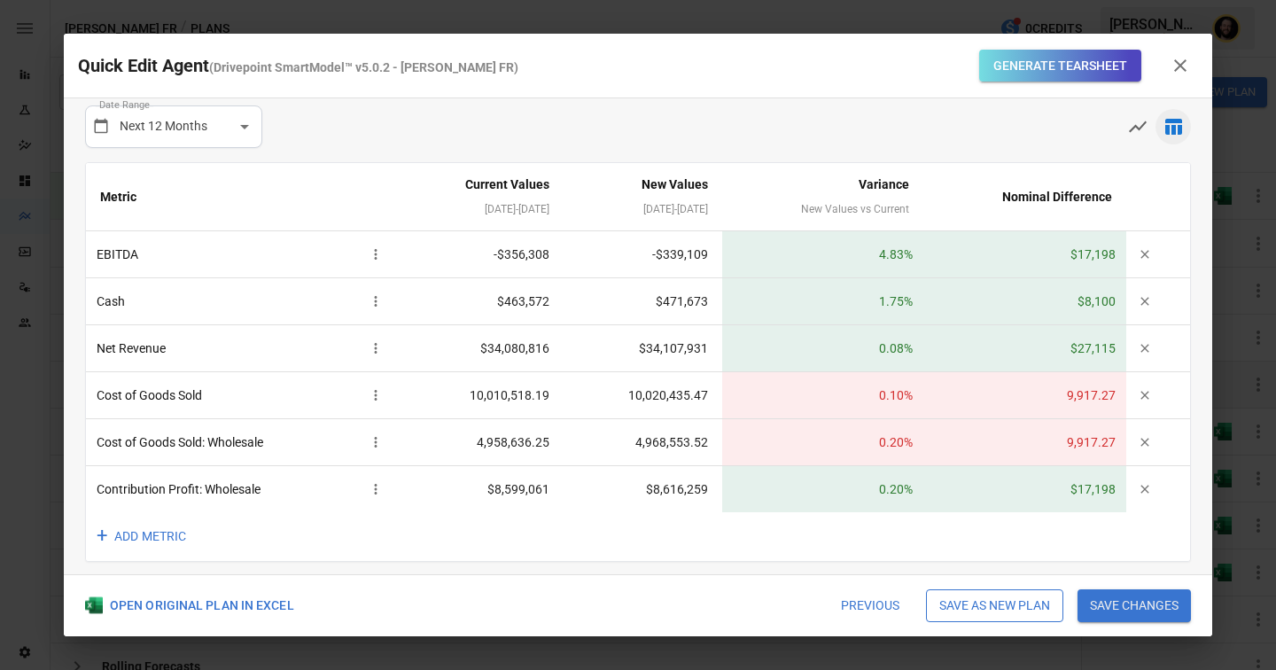
scroll to position [47, 0]
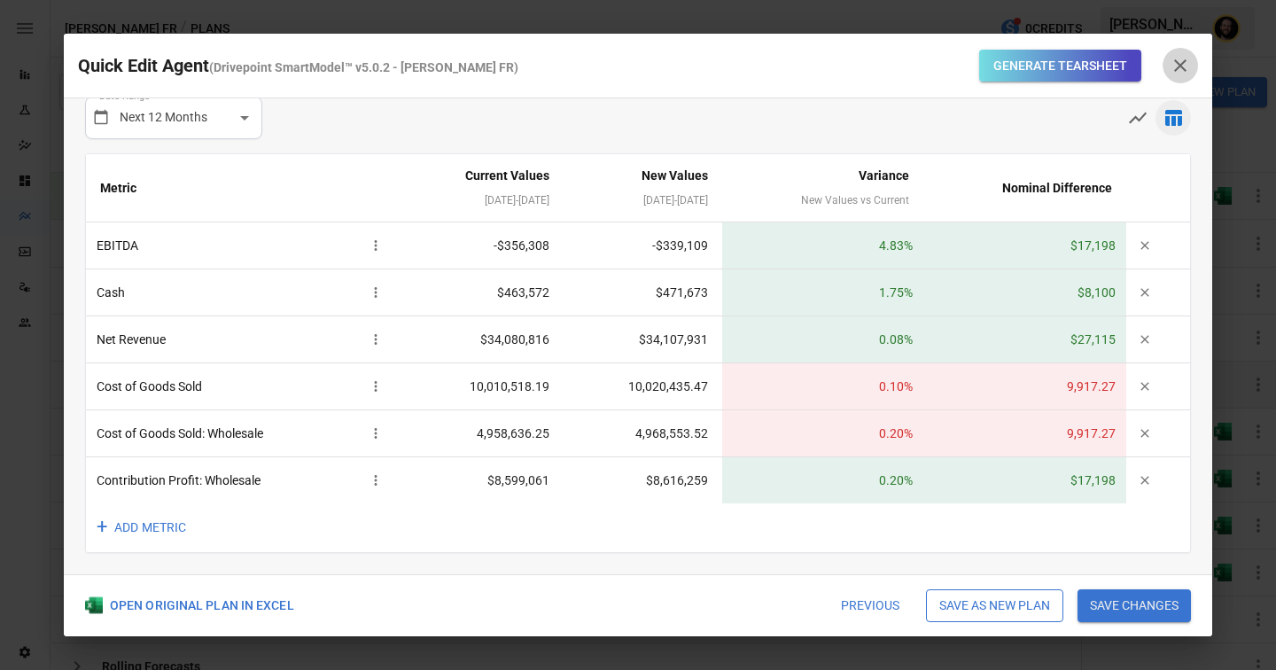
click at [1175, 57] on icon "button" at bounding box center [1180, 65] width 21 height 21
